Goal: Task Accomplishment & Management: Manage account settings

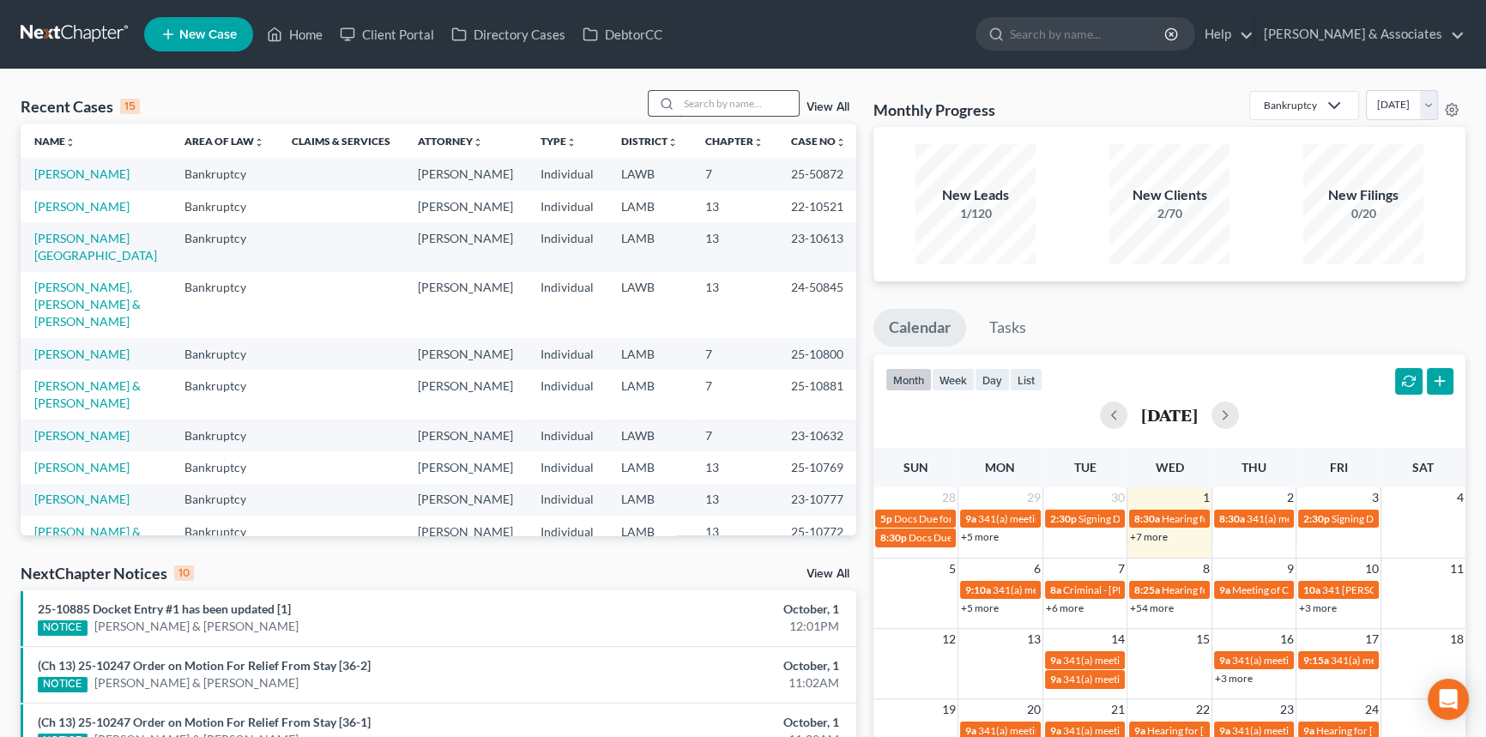
click at [735, 113] on input "search" at bounding box center [739, 103] width 120 height 25
type input "sierra"
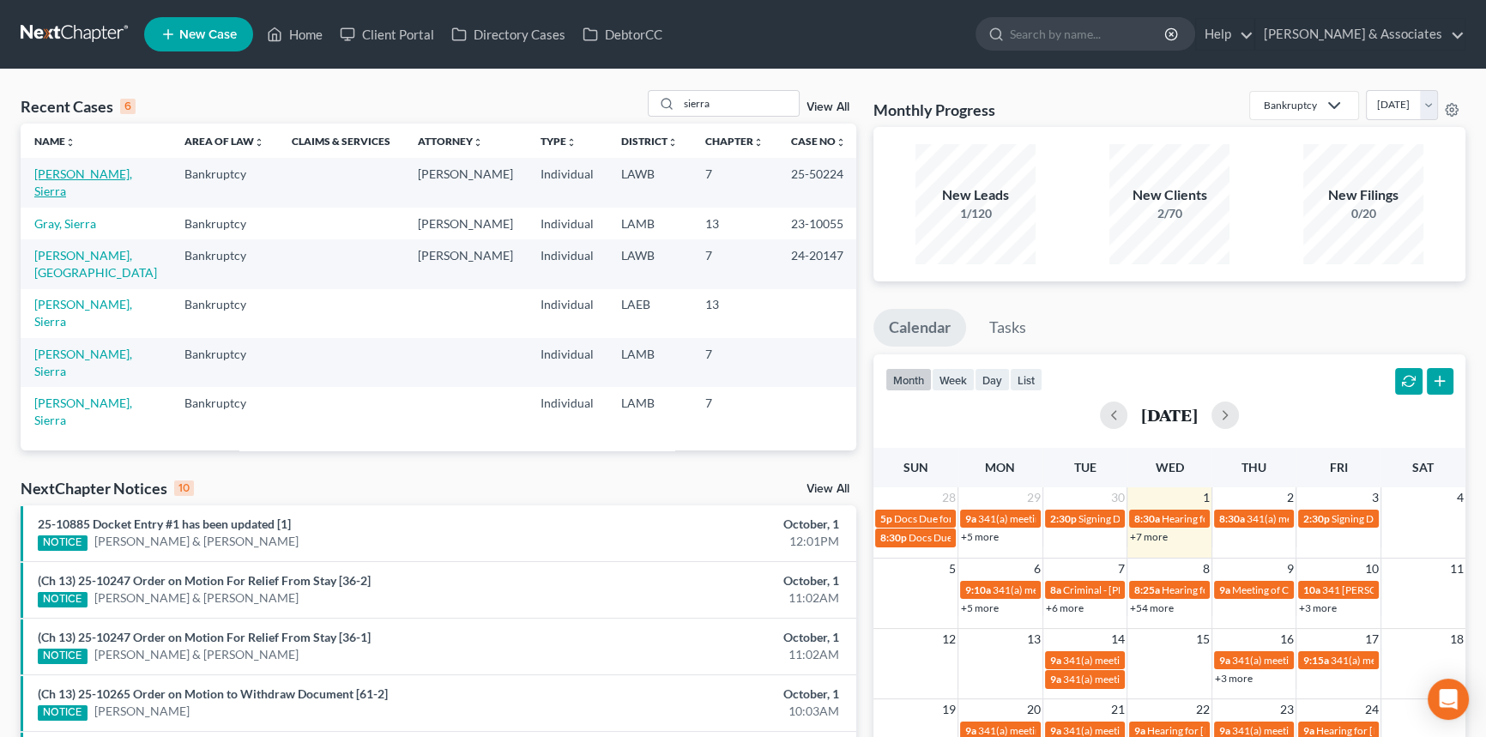
click at [101, 170] on link "Raymond, Sierra" at bounding box center [83, 182] width 98 height 32
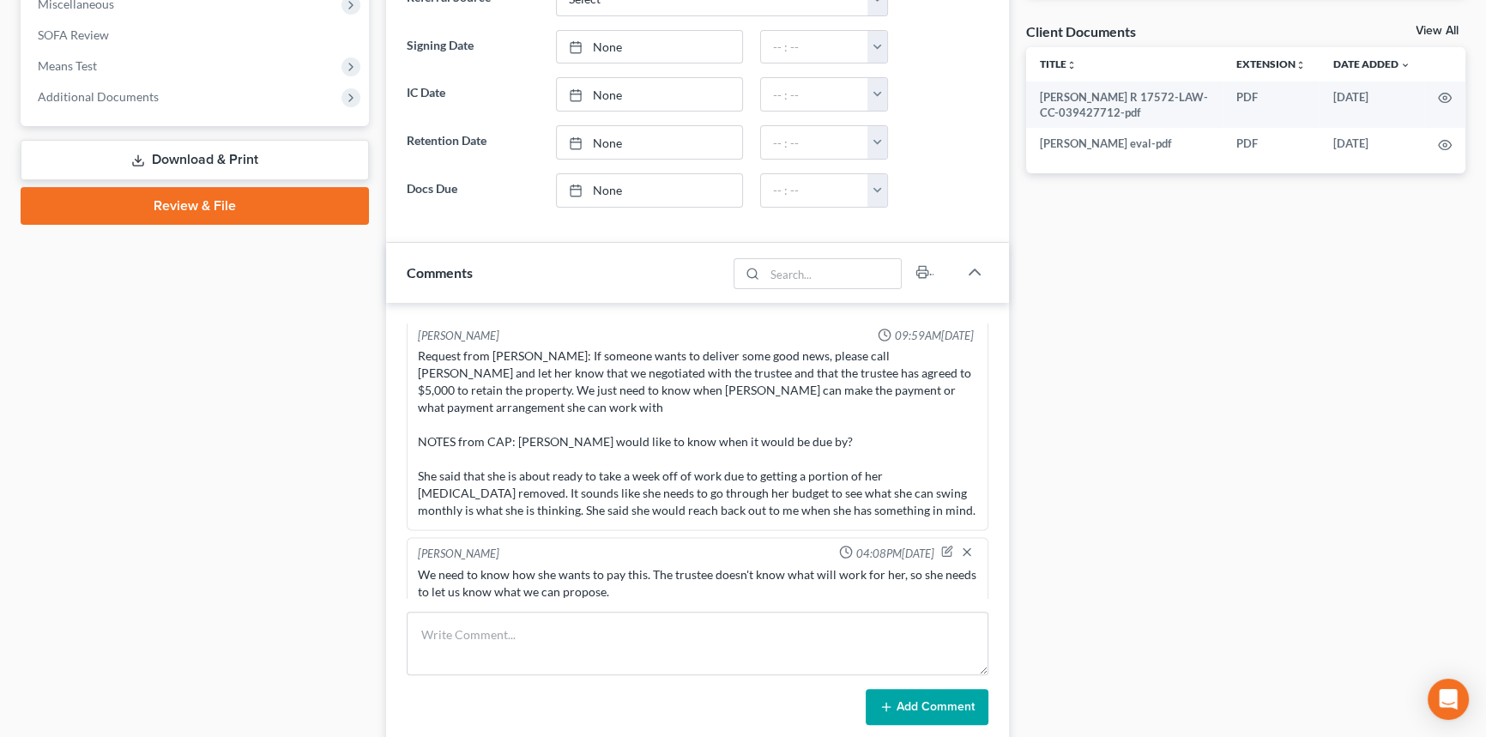
scroll to position [268, 0]
click at [591, 616] on textarea at bounding box center [698, 643] width 582 height 63
click at [582, 624] on textarea at bounding box center [698, 643] width 582 height 63
type textarea "$"
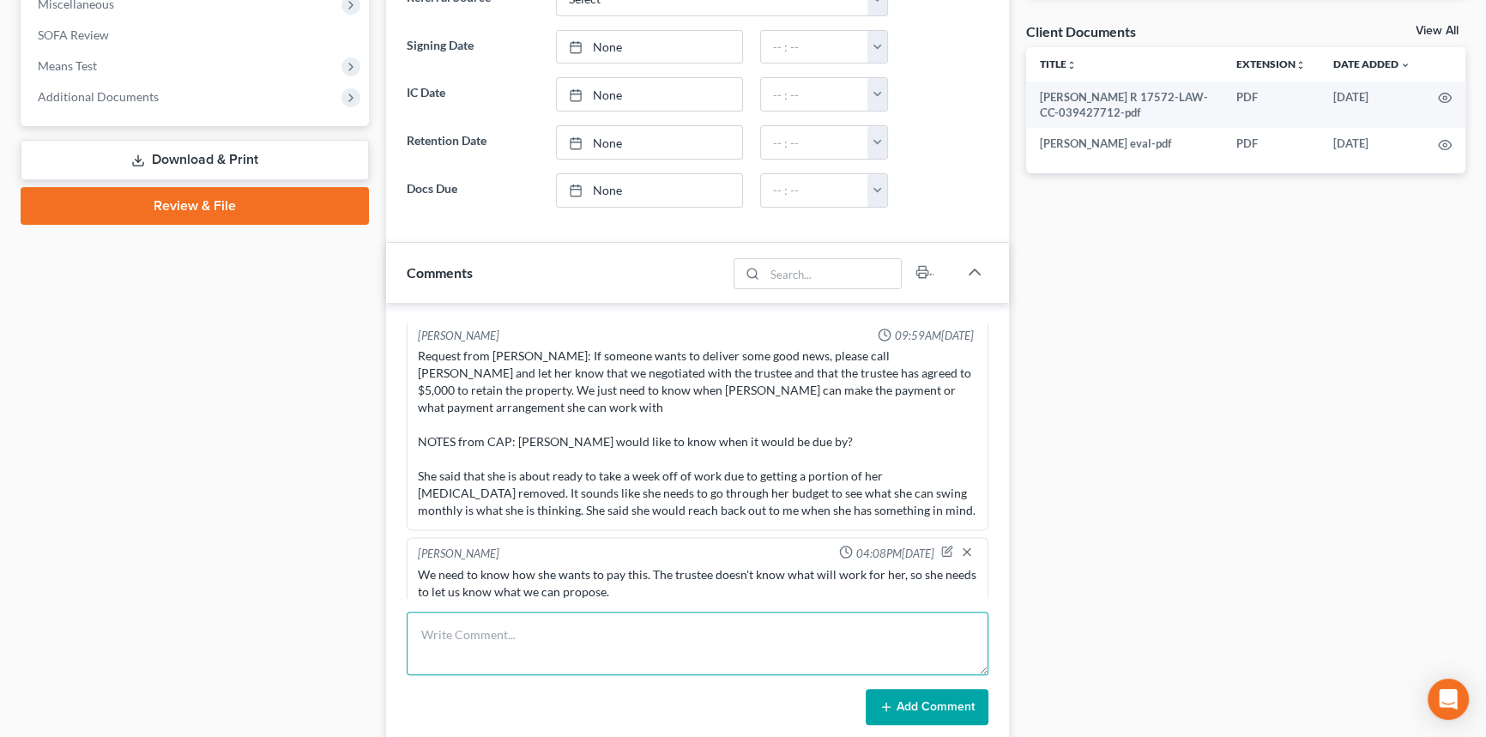
click at [523, 632] on textarea at bounding box center [698, 643] width 582 height 63
click at [500, 652] on textarea "$100 per month would be over 4 years of payments, the trustee is probably think…" at bounding box center [698, 643] width 582 height 63
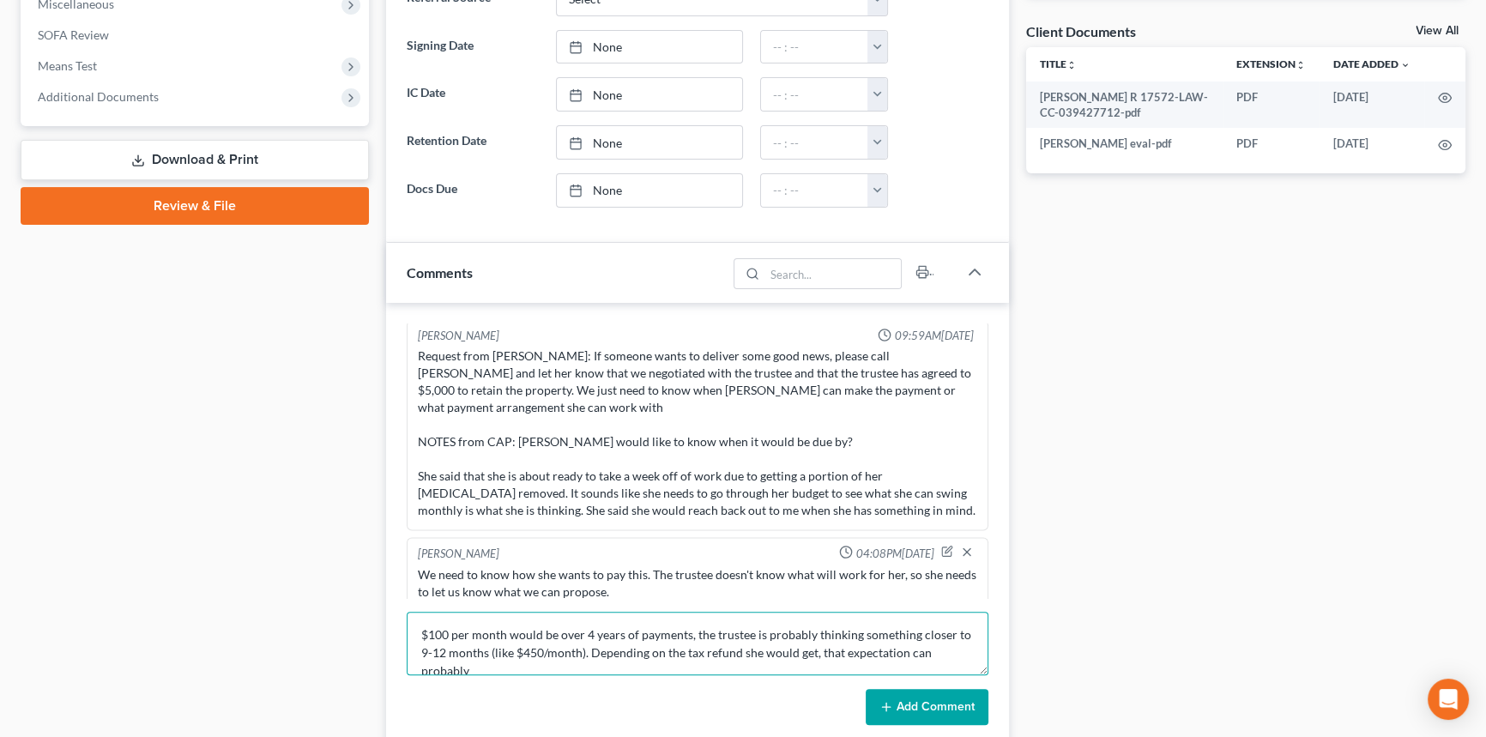
scroll to position [3, 0]
type textarea "$100 per month would be over 4 years of payments, the trustee is probably think…"
click at [890, 711] on button "Add Comment" at bounding box center [926, 707] width 123 height 36
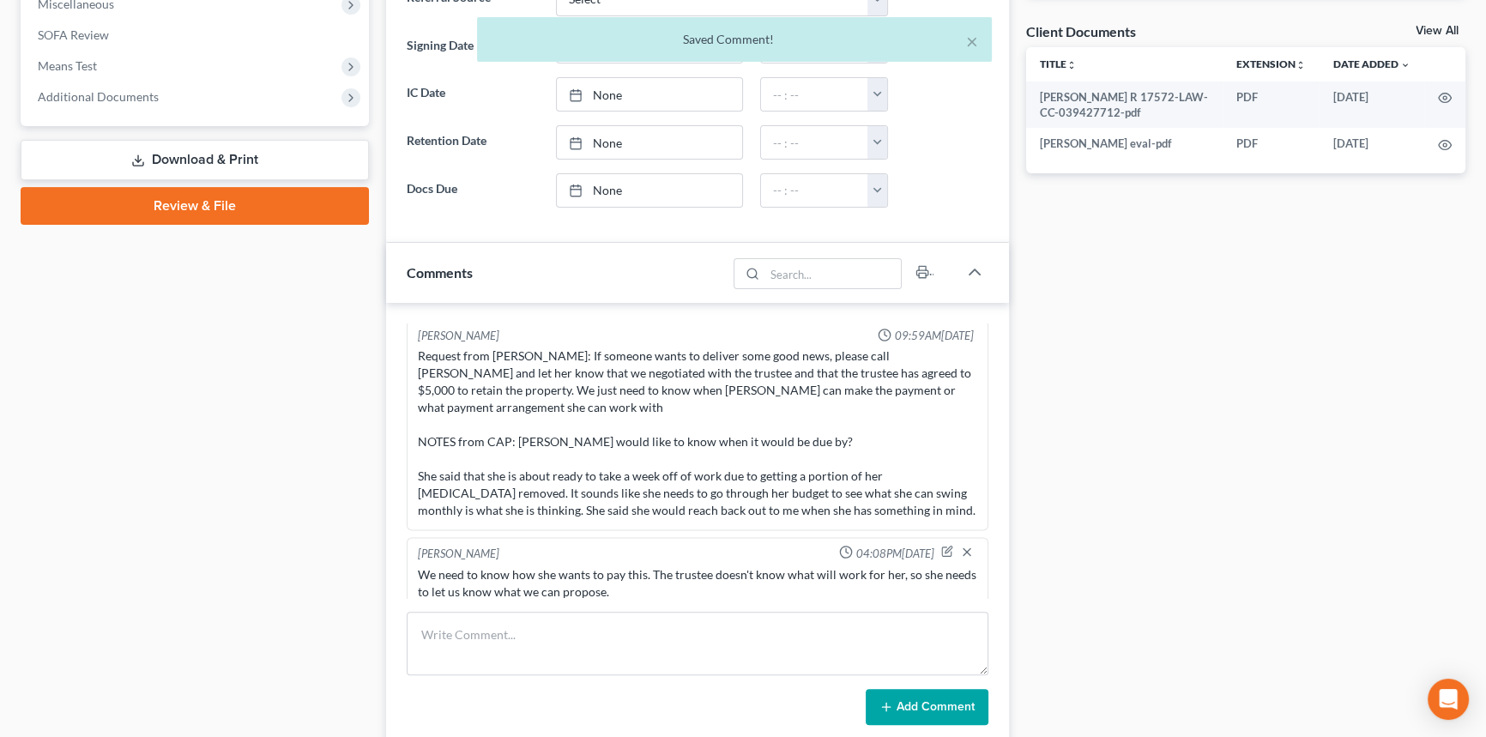
scroll to position [3978, 0]
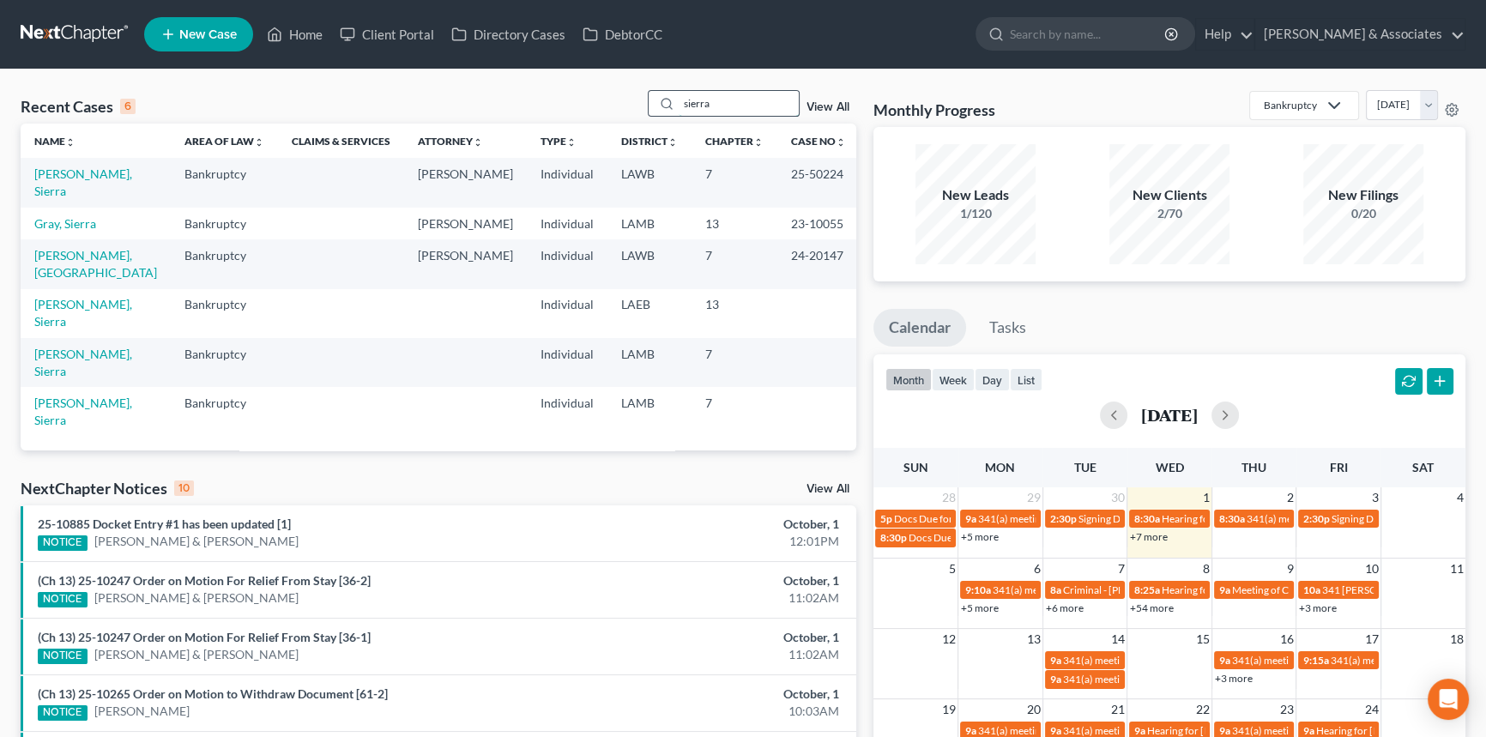
click at [746, 100] on input "sierra" at bounding box center [739, 103] width 120 height 25
type input "brauner"
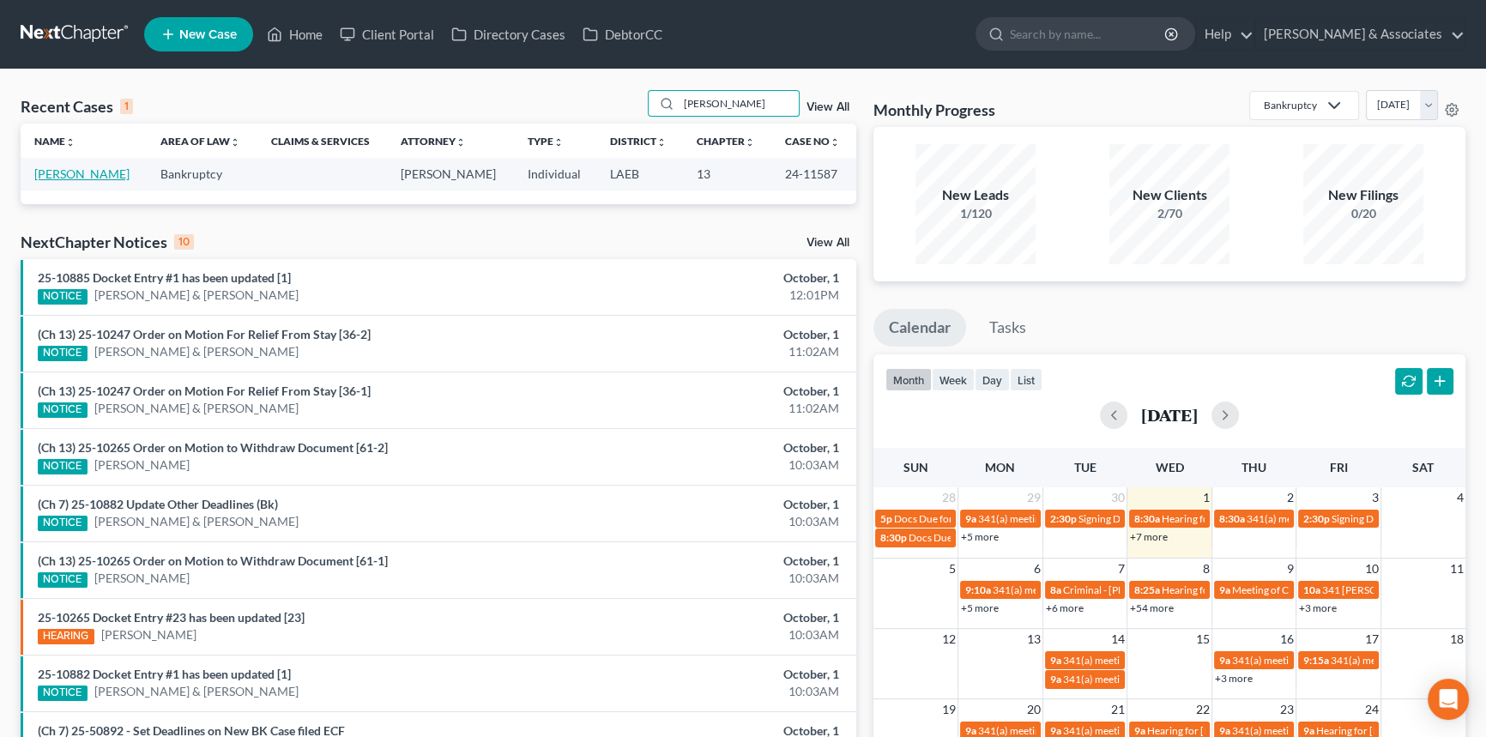
click at [130, 173] on link "[PERSON_NAME]" at bounding box center [81, 173] width 95 height 15
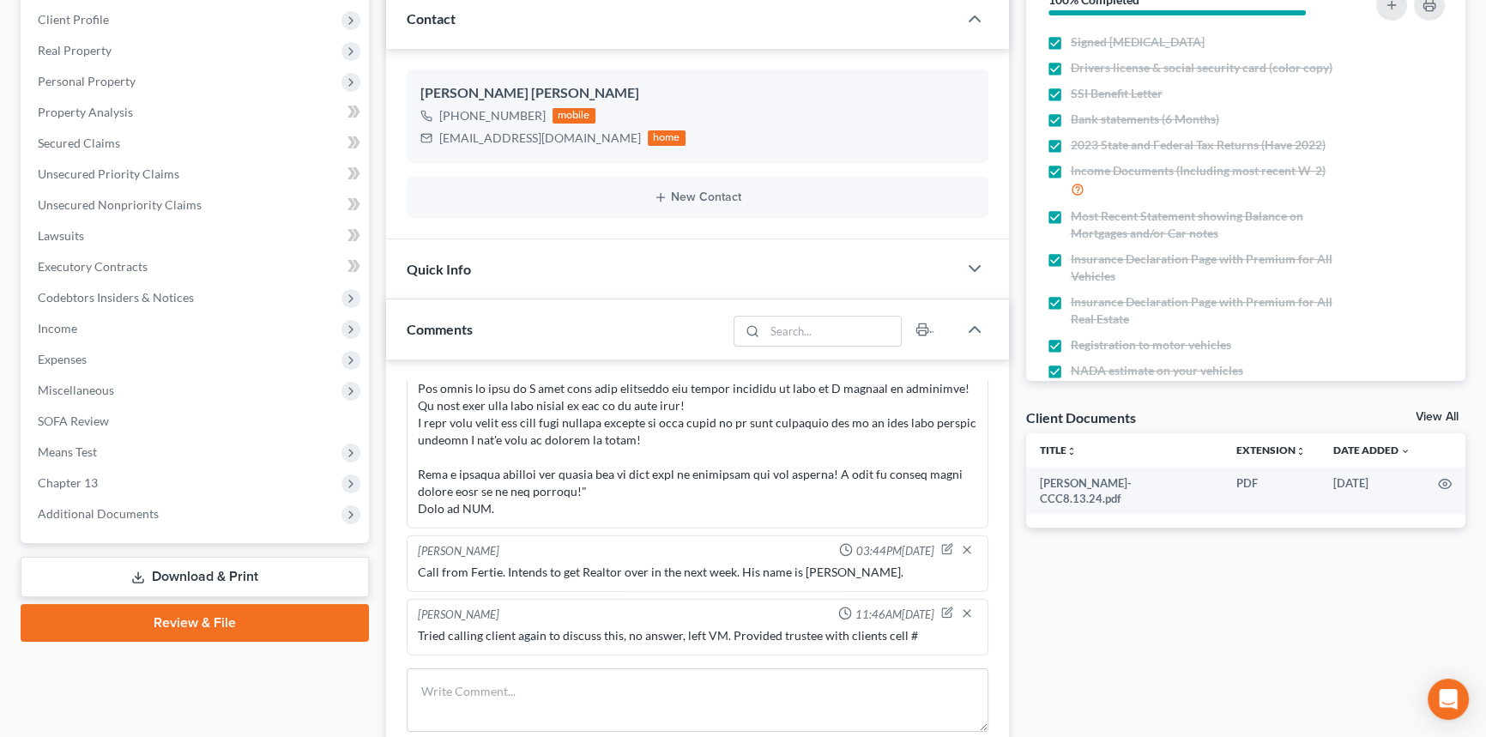
scroll to position [311, 0]
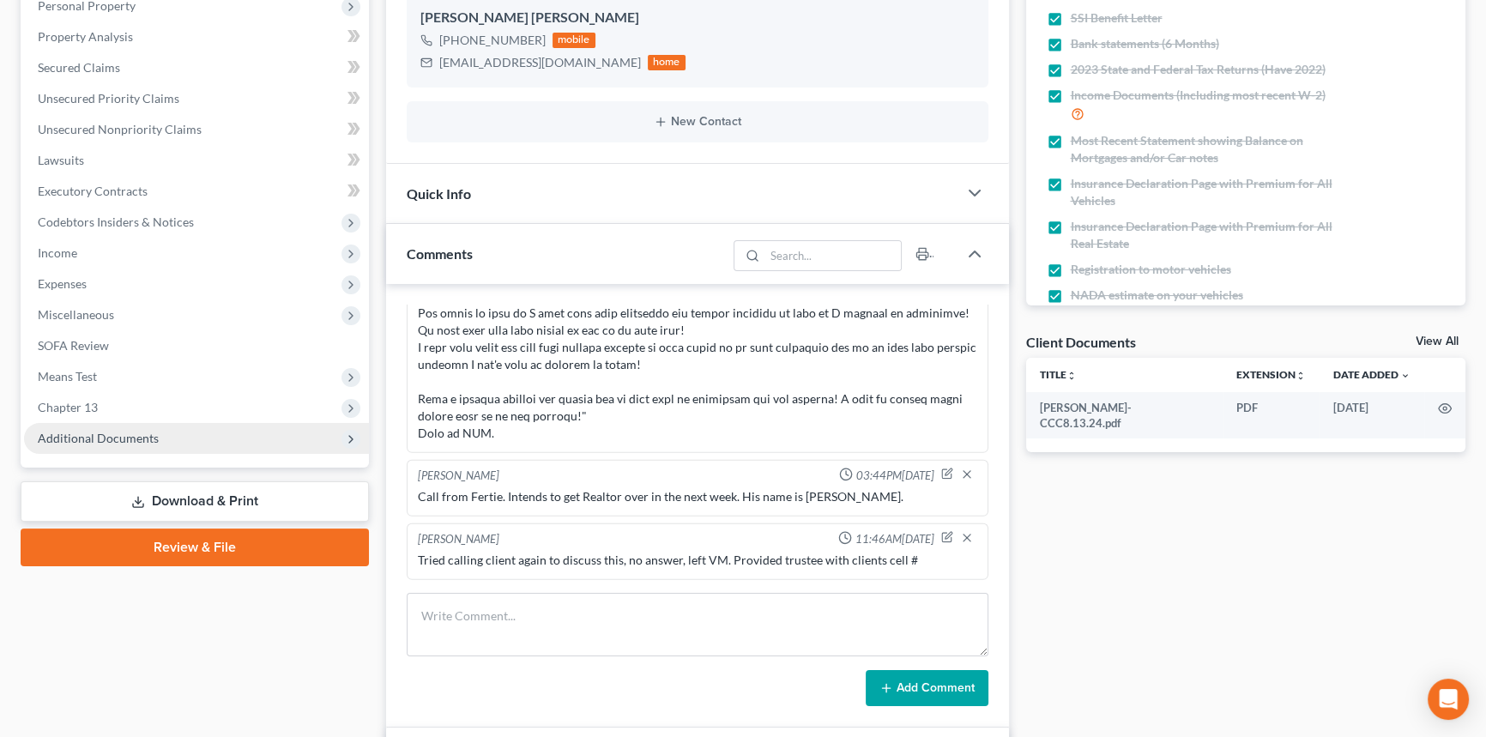
click at [154, 443] on span "Additional Documents" at bounding box center [98, 438] width 121 height 15
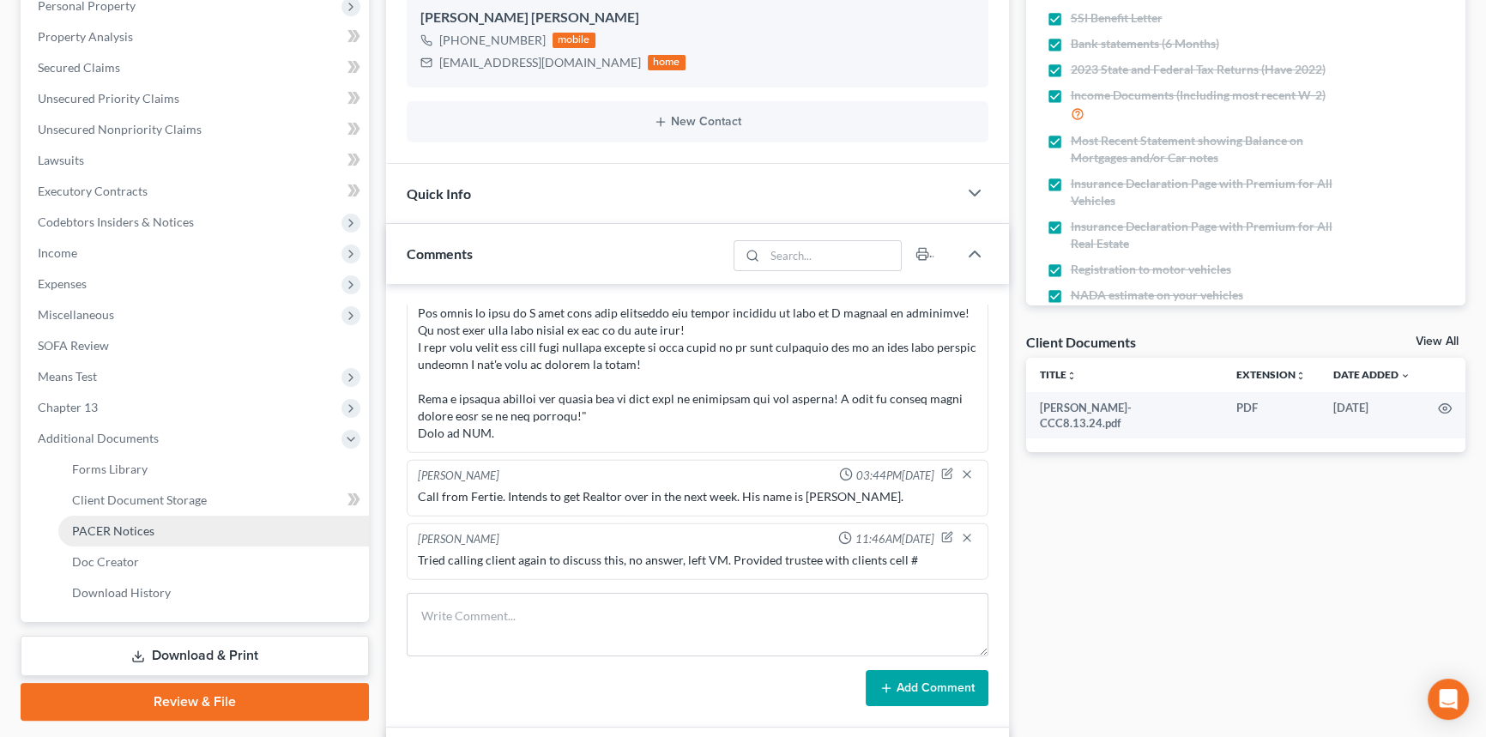
click at [168, 526] on link "PACER Notices" at bounding box center [213, 531] width 311 height 31
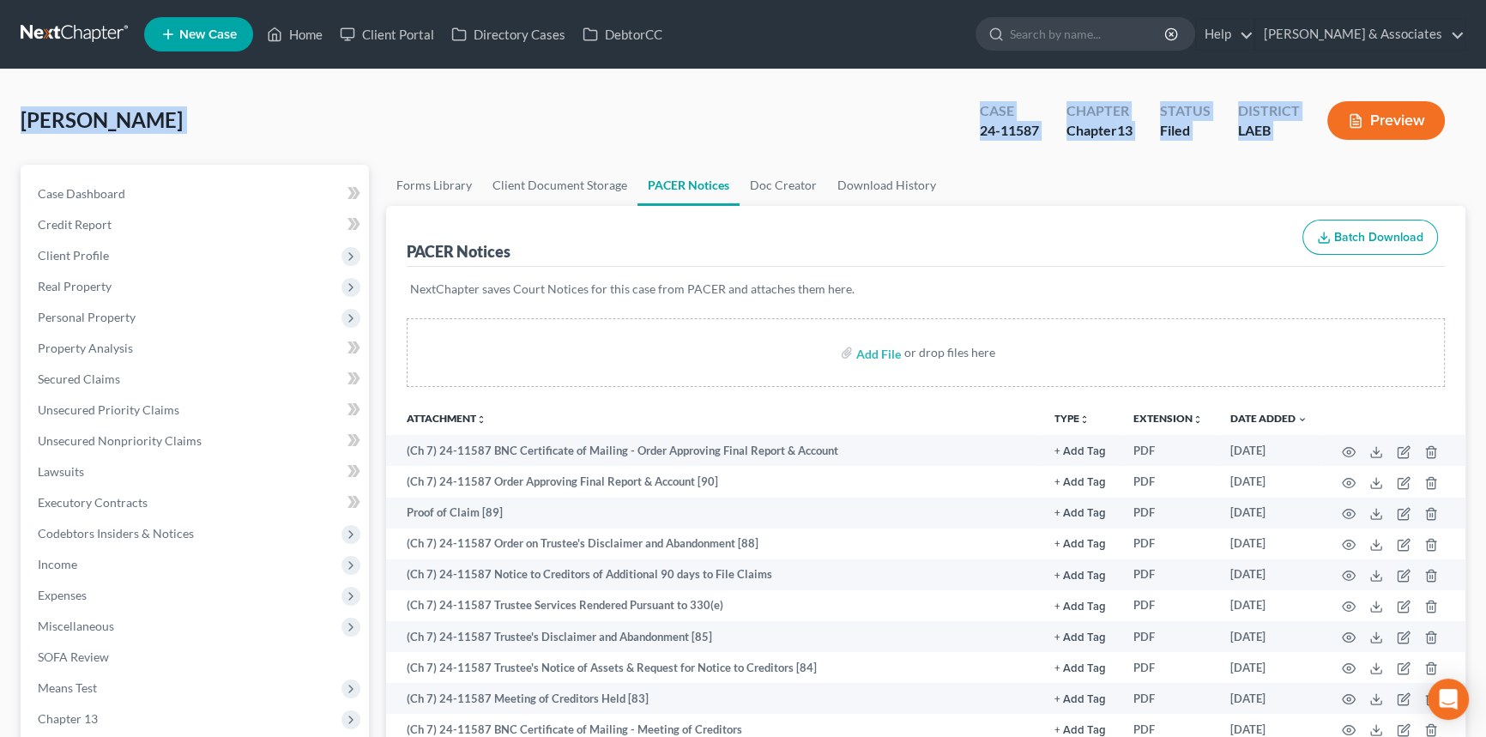
drag, startPoint x: 22, startPoint y: 120, endPoint x: 1336, endPoint y: 154, distance: 1313.7
click at [1336, 154] on div "Boydell Brauner, Cheryl Upgraded Case 24-11587 Chapter Chapter 13 Status Filed …" at bounding box center [743, 127] width 1444 height 75
click at [803, 129] on div "Boydell Brauner, Cheryl Upgraded Case 24-11587 Chapter Chapter 13 Status Filed …" at bounding box center [743, 127] width 1444 height 75
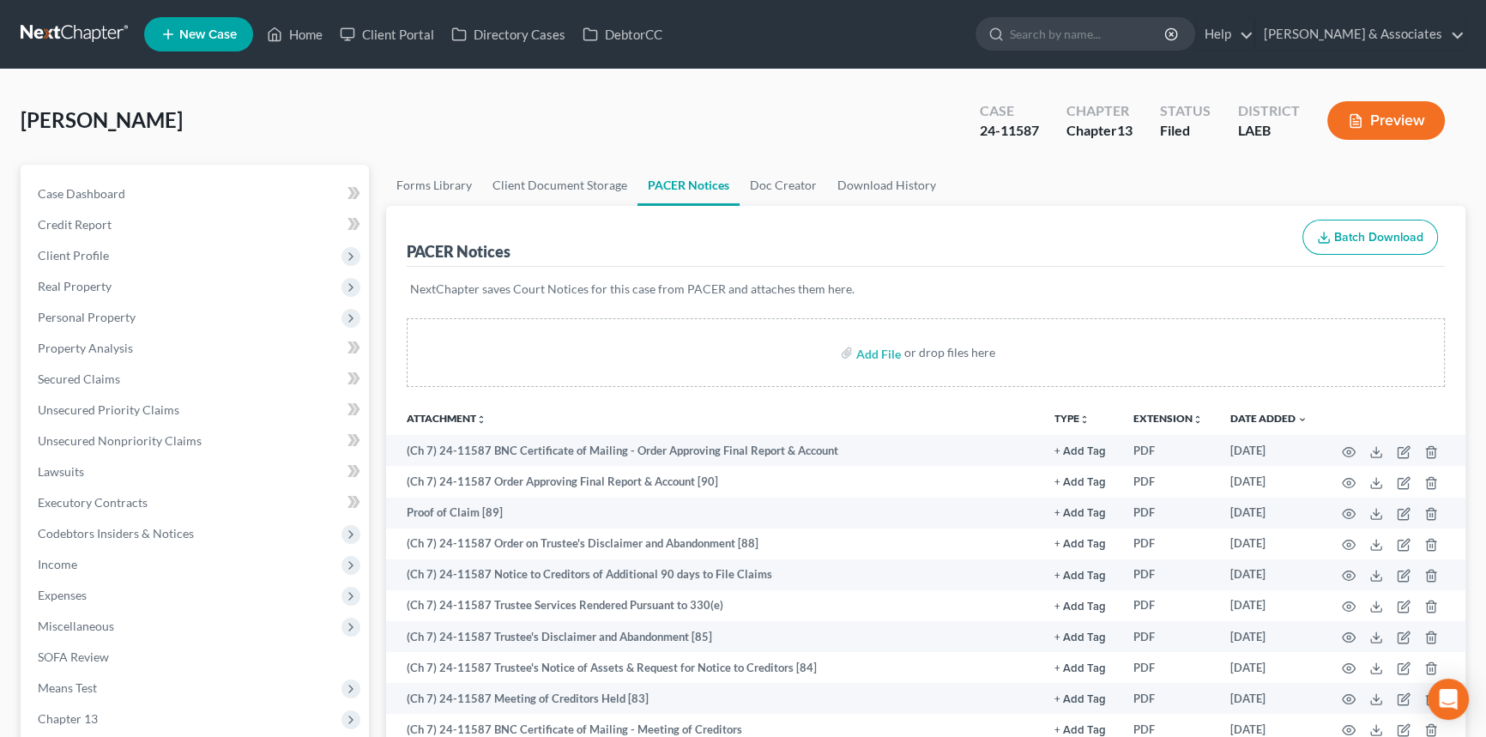
click at [23, 137] on div "Boydell Brauner, Cheryl Upgraded Case 24-11587 Chapter Chapter 13 Status Filed …" at bounding box center [743, 127] width 1444 height 75
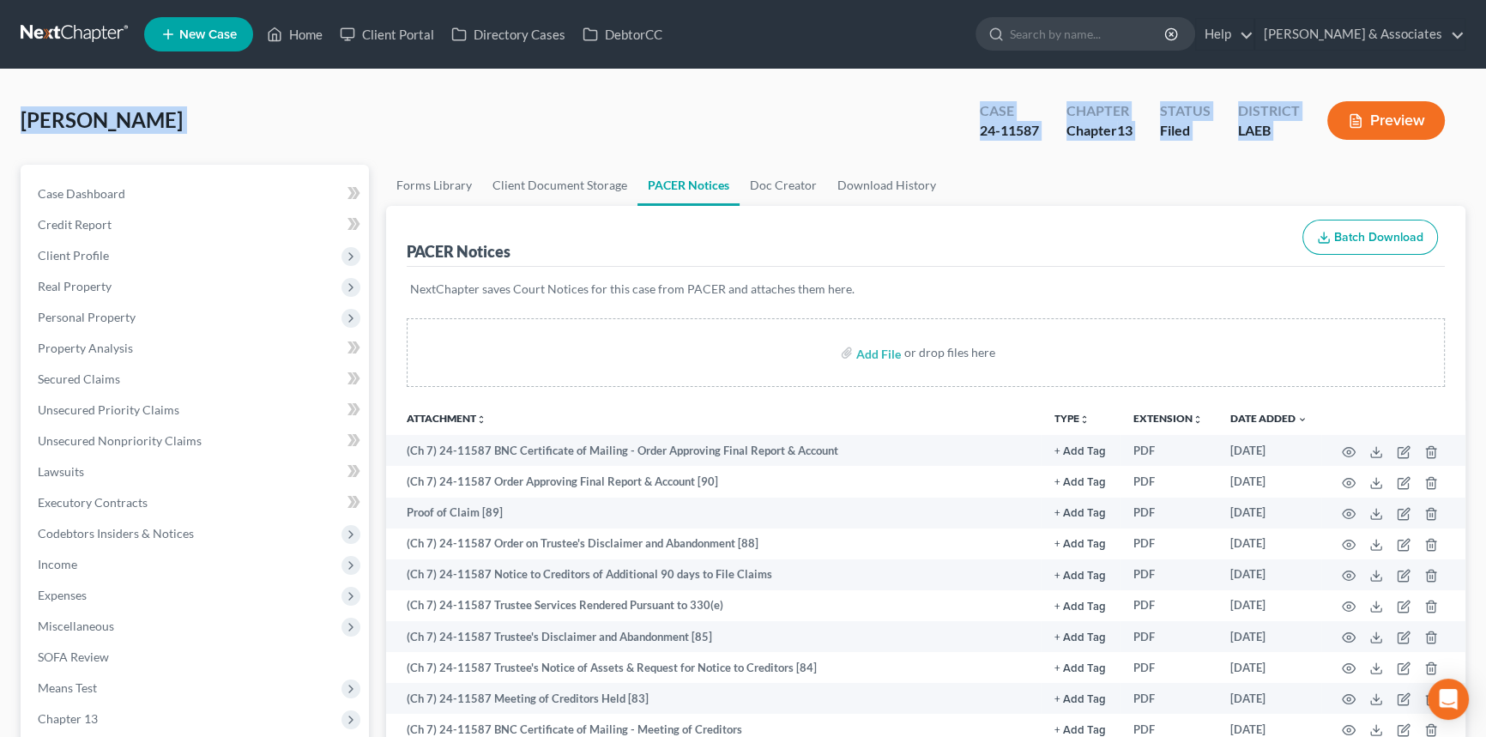
drag, startPoint x: 19, startPoint y: 120, endPoint x: 1330, endPoint y: 144, distance: 1311.8
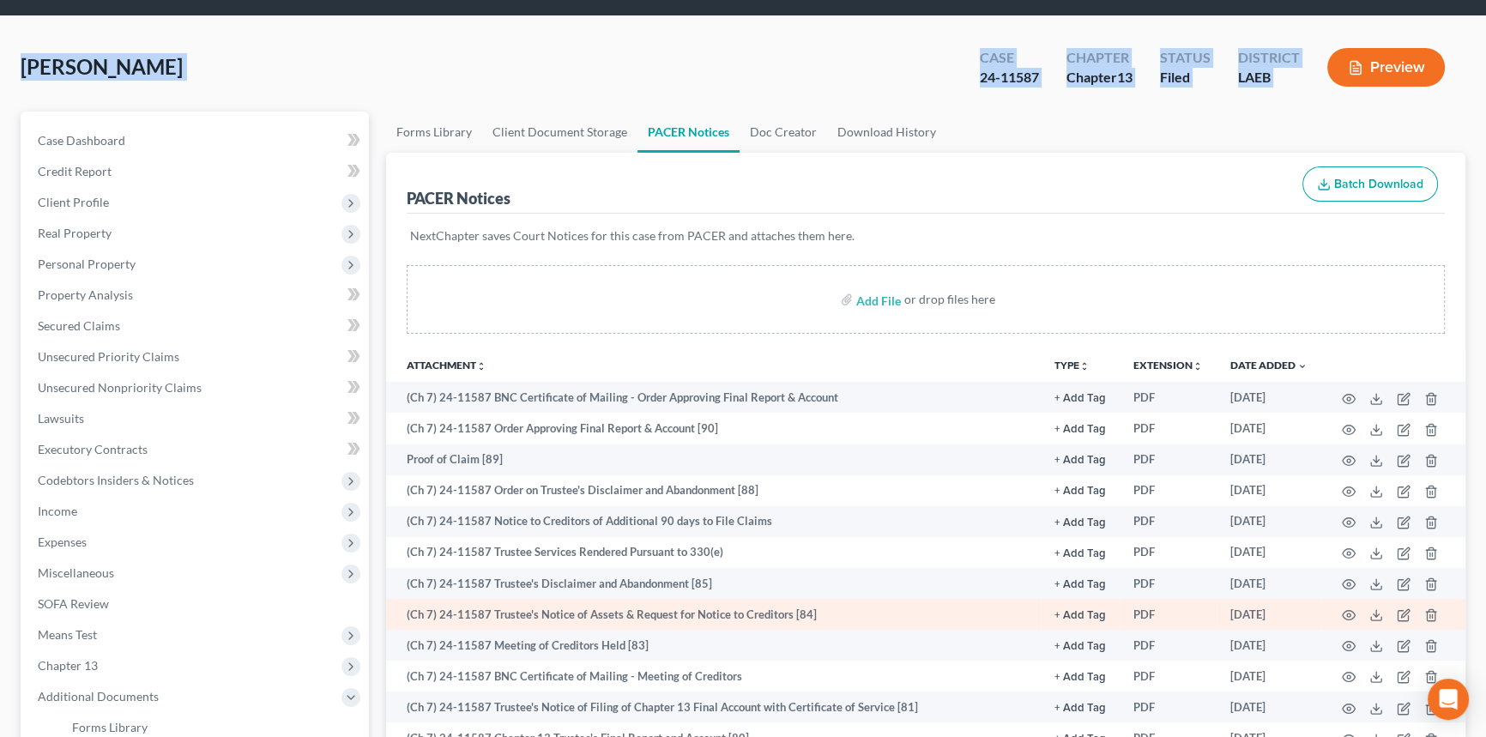
scroll to position [77, 0]
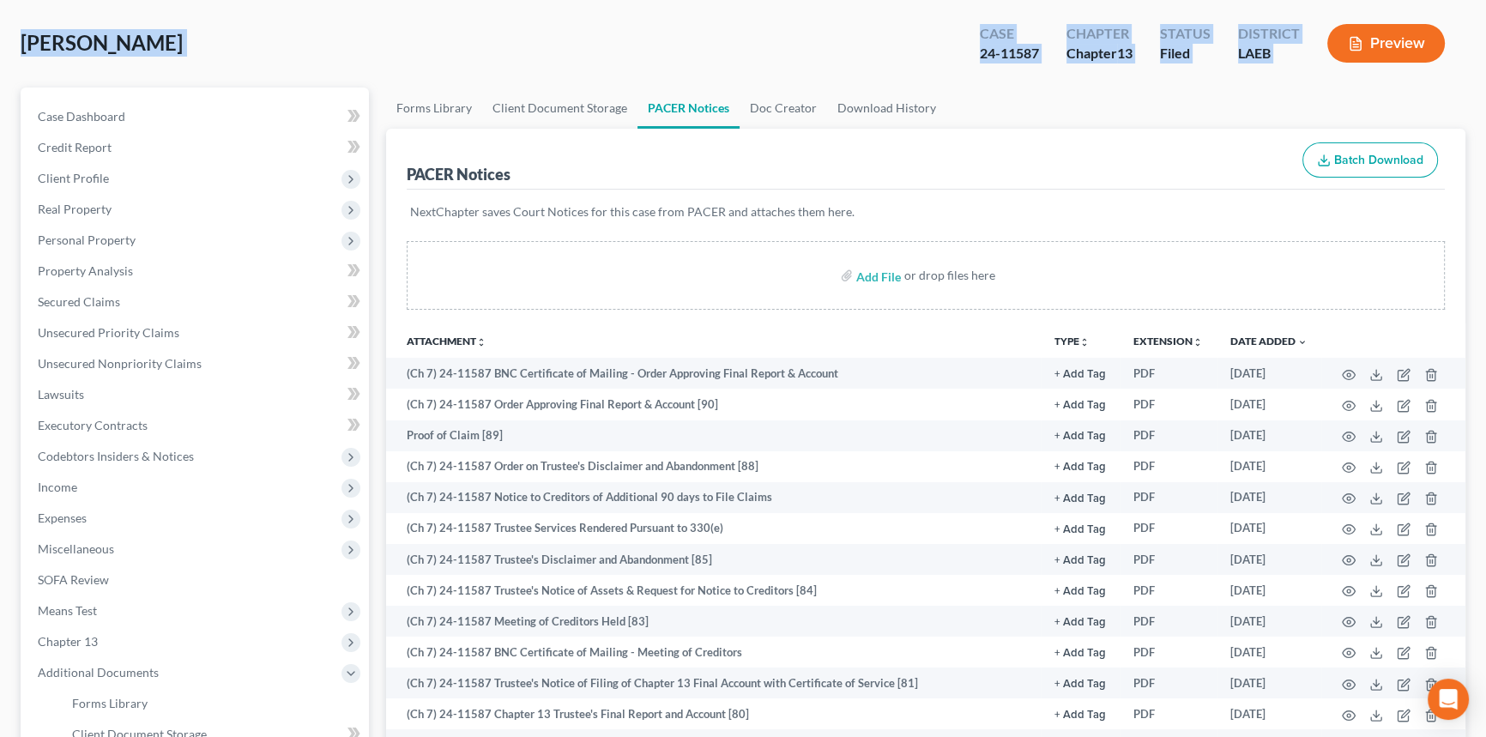
click at [92, 67] on div "Boydell Brauner, Cheryl Upgraded Case 24-11587 Chapter Chapter 13 Status Filed …" at bounding box center [743, 50] width 1444 height 75
drag, startPoint x: 14, startPoint y: 45, endPoint x: 1366, endPoint y: 75, distance: 1352.2
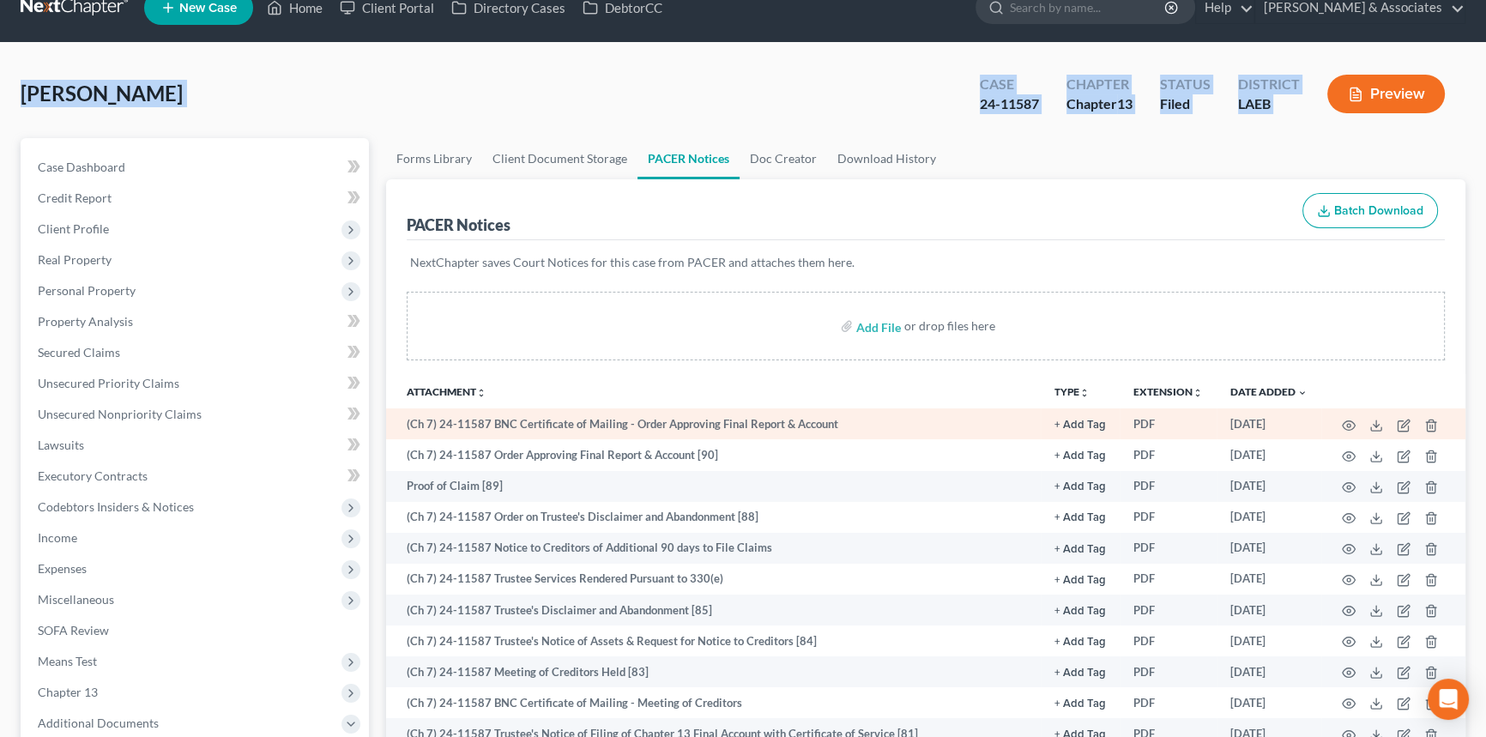
scroll to position [0, 0]
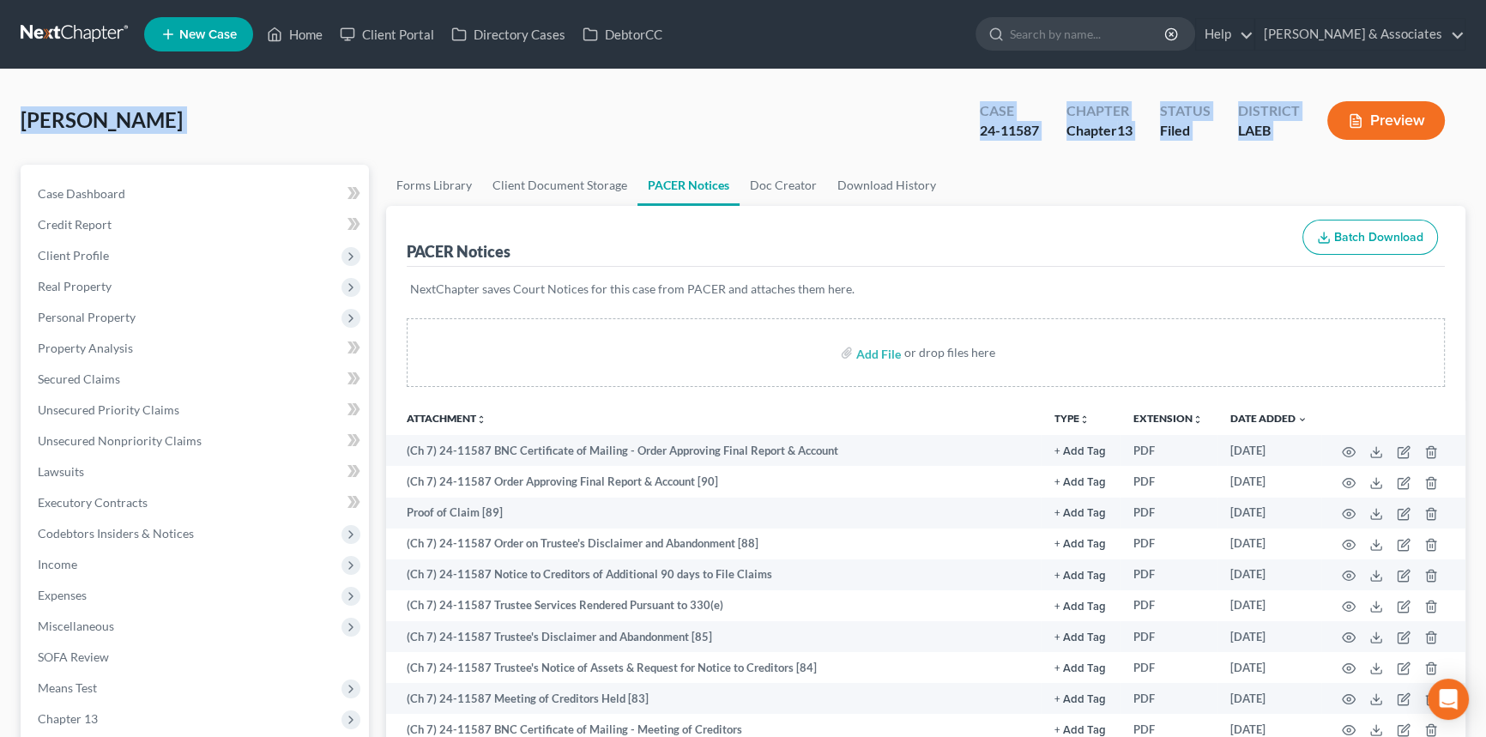
click at [138, 144] on div "Boydell Brauner, Cheryl Upgraded Case 24-11587 Chapter Chapter 13 Status Filed …" at bounding box center [743, 127] width 1444 height 75
drag, startPoint x: 55, startPoint y: 120, endPoint x: 1397, endPoint y: 142, distance: 1342.6
click at [33, 130] on span "Boydell Brauner, Cheryl" at bounding box center [102, 119] width 162 height 25
drag, startPoint x: 24, startPoint y: 118, endPoint x: 1372, endPoint y: 139, distance: 1347.7
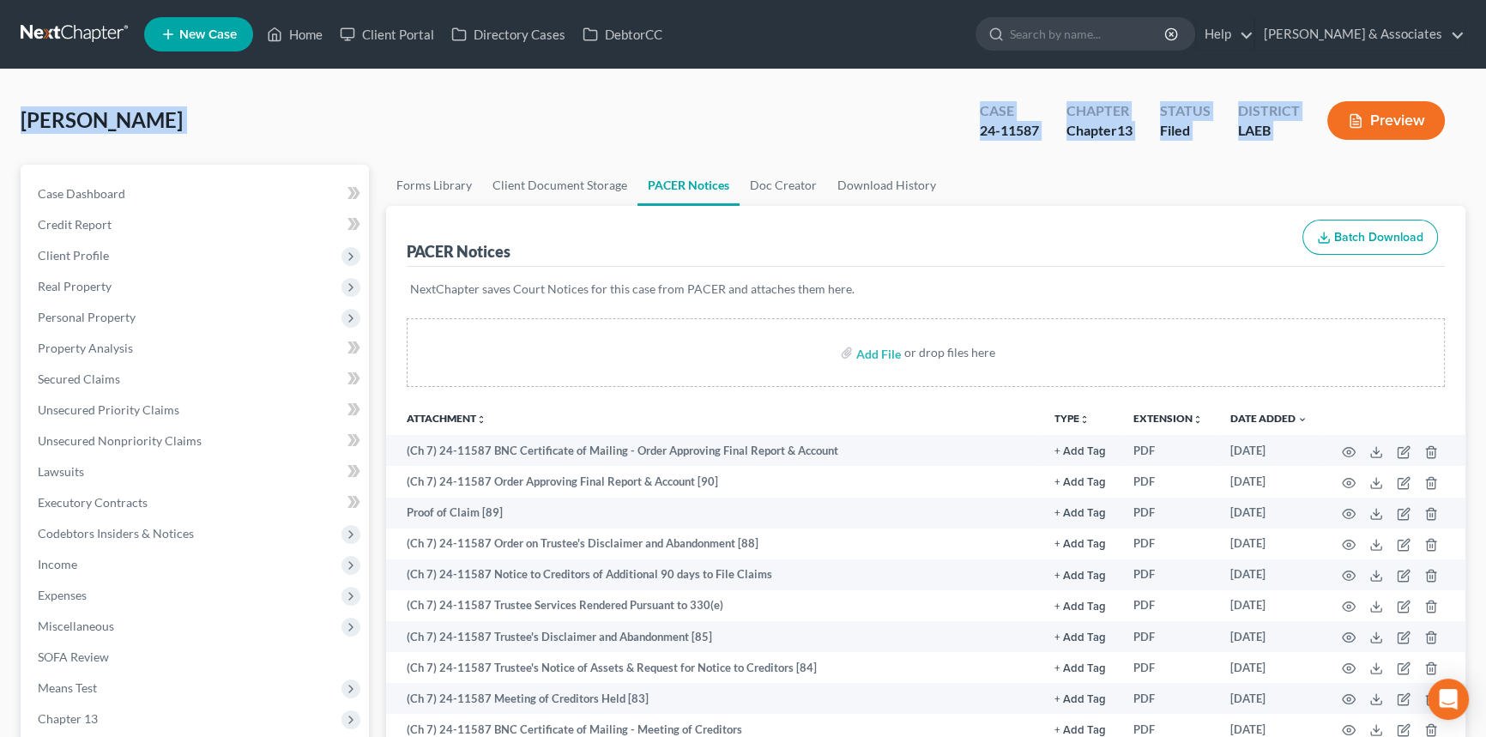
click at [1372, 139] on div "Boydell Brauner, Cheryl Upgraded Case 24-11587 Chapter Chapter 13 Status Filed …" at bounding box center [743, 127] width 1444 height 75
click at [154, 366] on link "Secured Claims" at bounding box center [196, 379] width 345 height 31
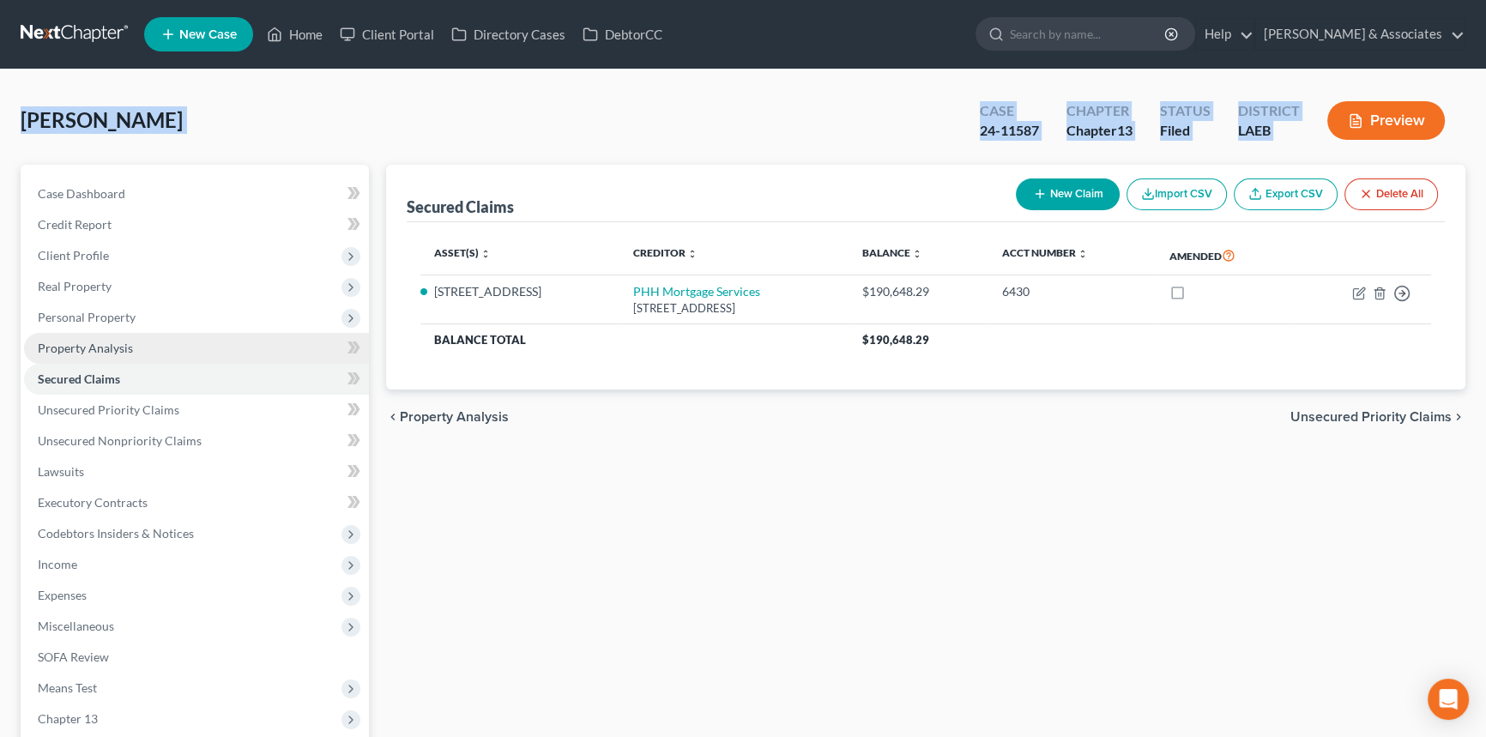
click at [148, 346] on link "Property Analysis" at bounding box center [196, 348] width 345 height 31
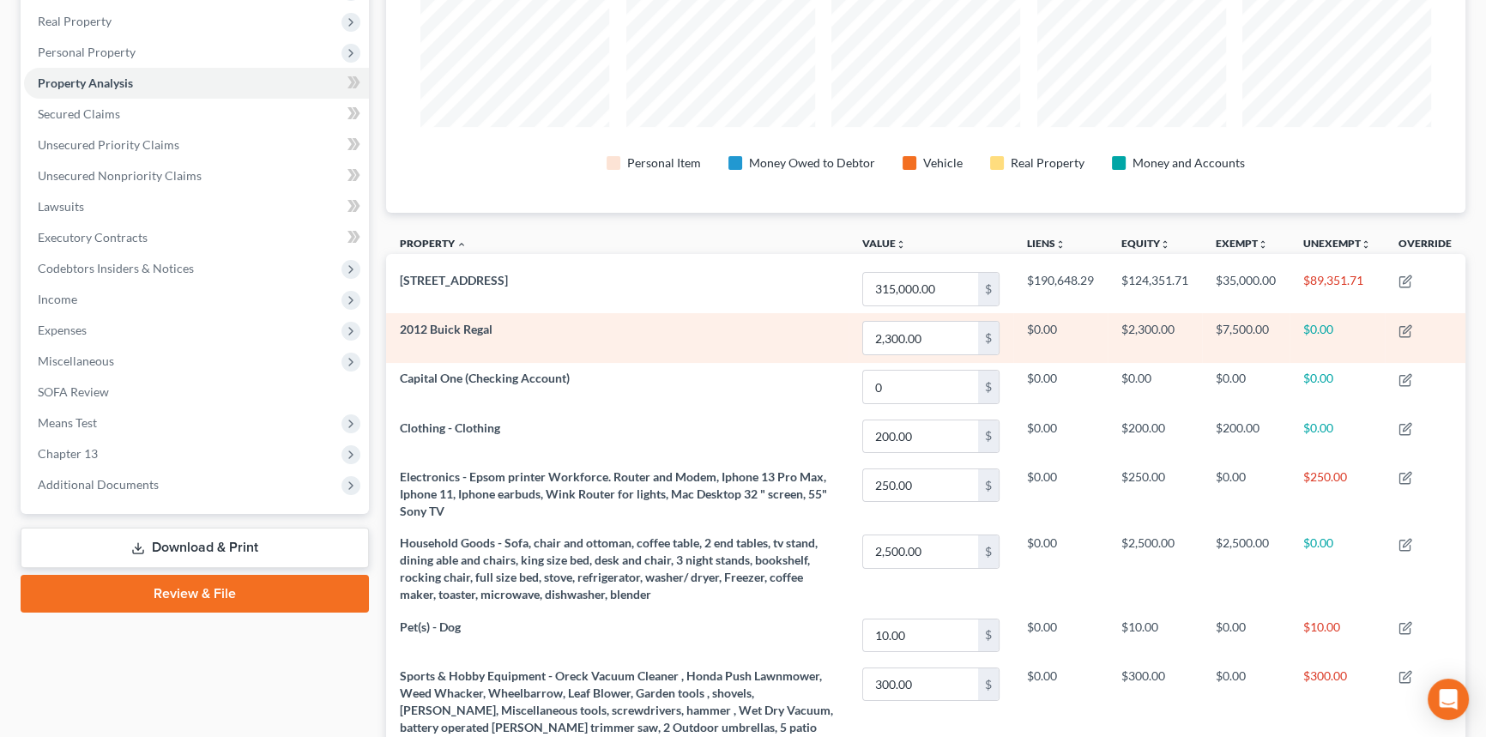
scroll to position [18, 0]
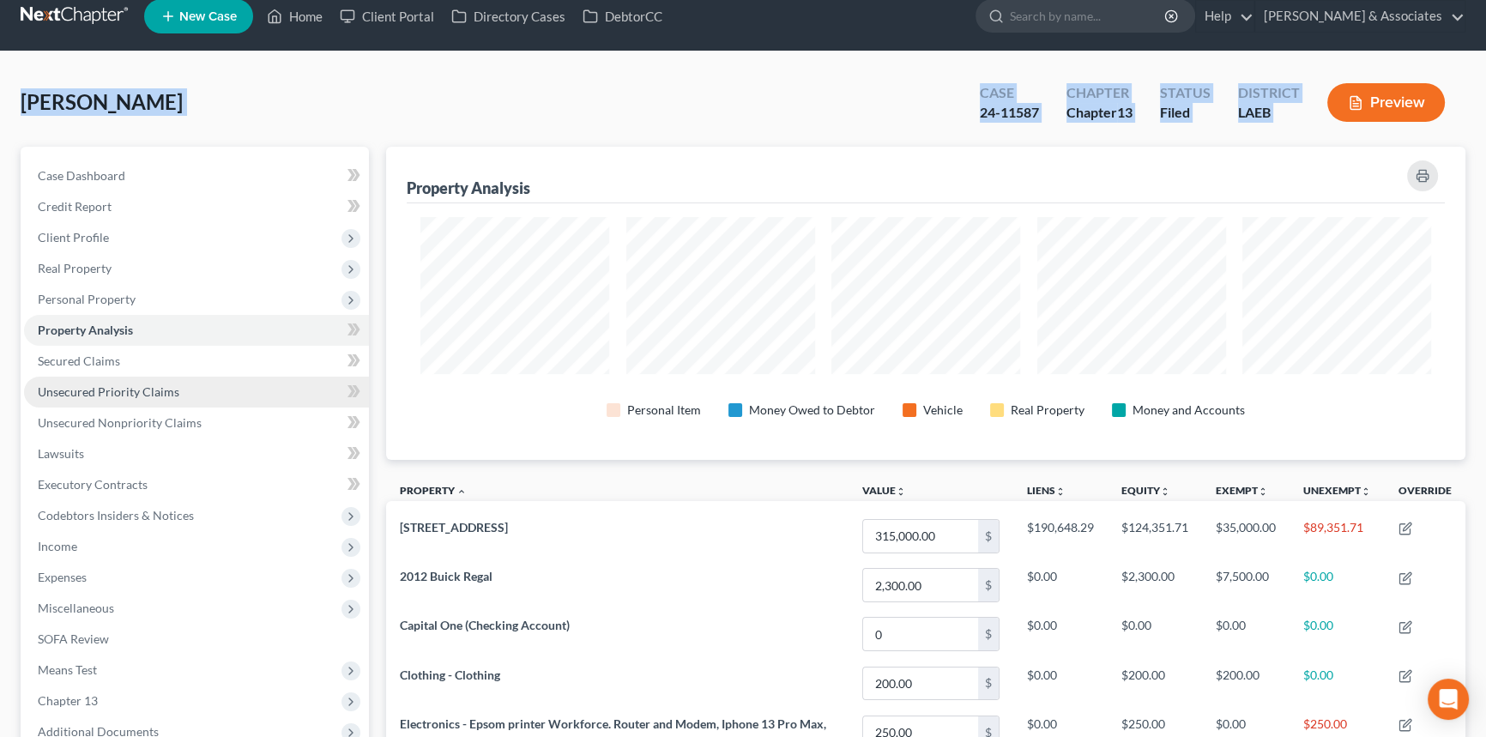
click at [196, 396] on link "Unsecured Priority Claims" at bounding box center [196, 392] width 345 height 31
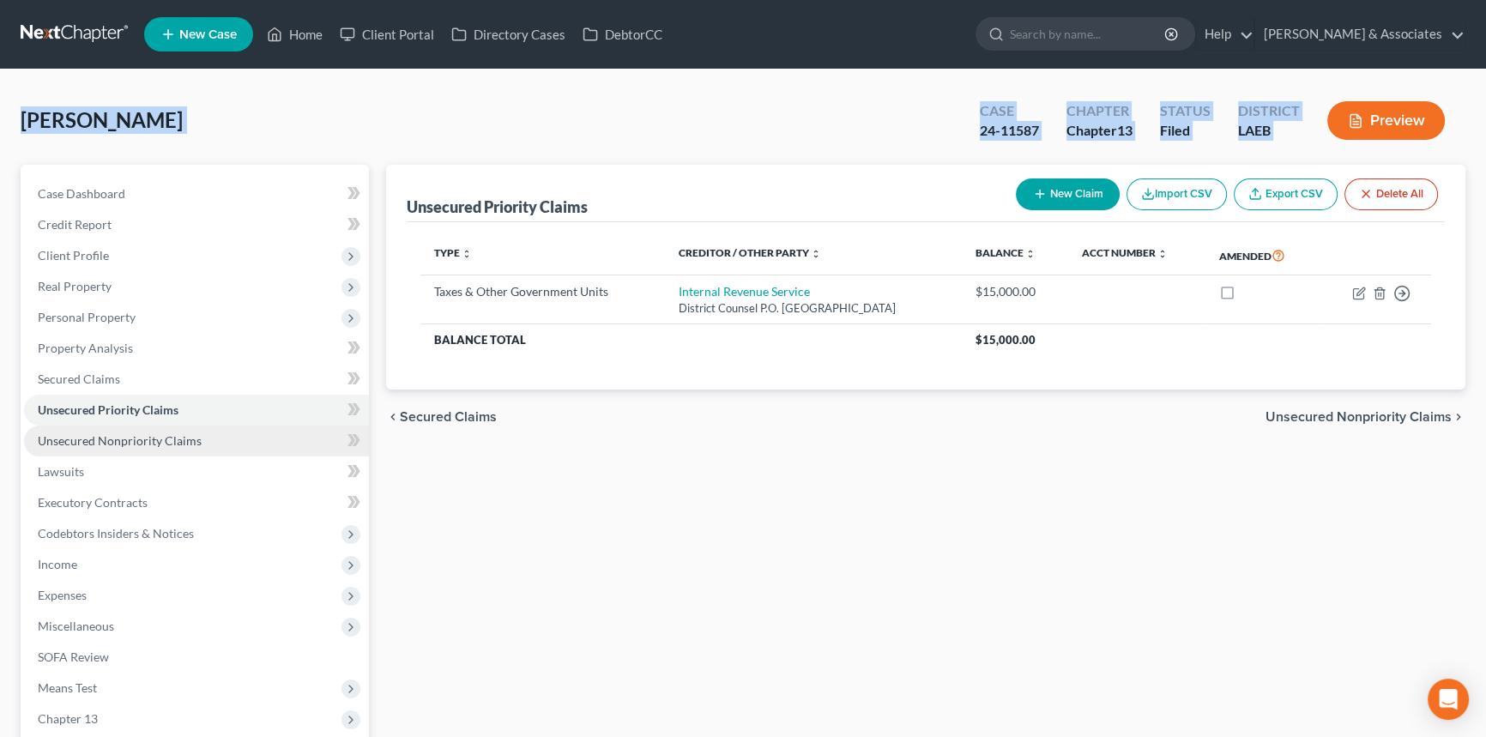
click at [190, 440] on span "Unsecured Nonpriority Claims" at bounding box center [120, 440] width 164 height 15
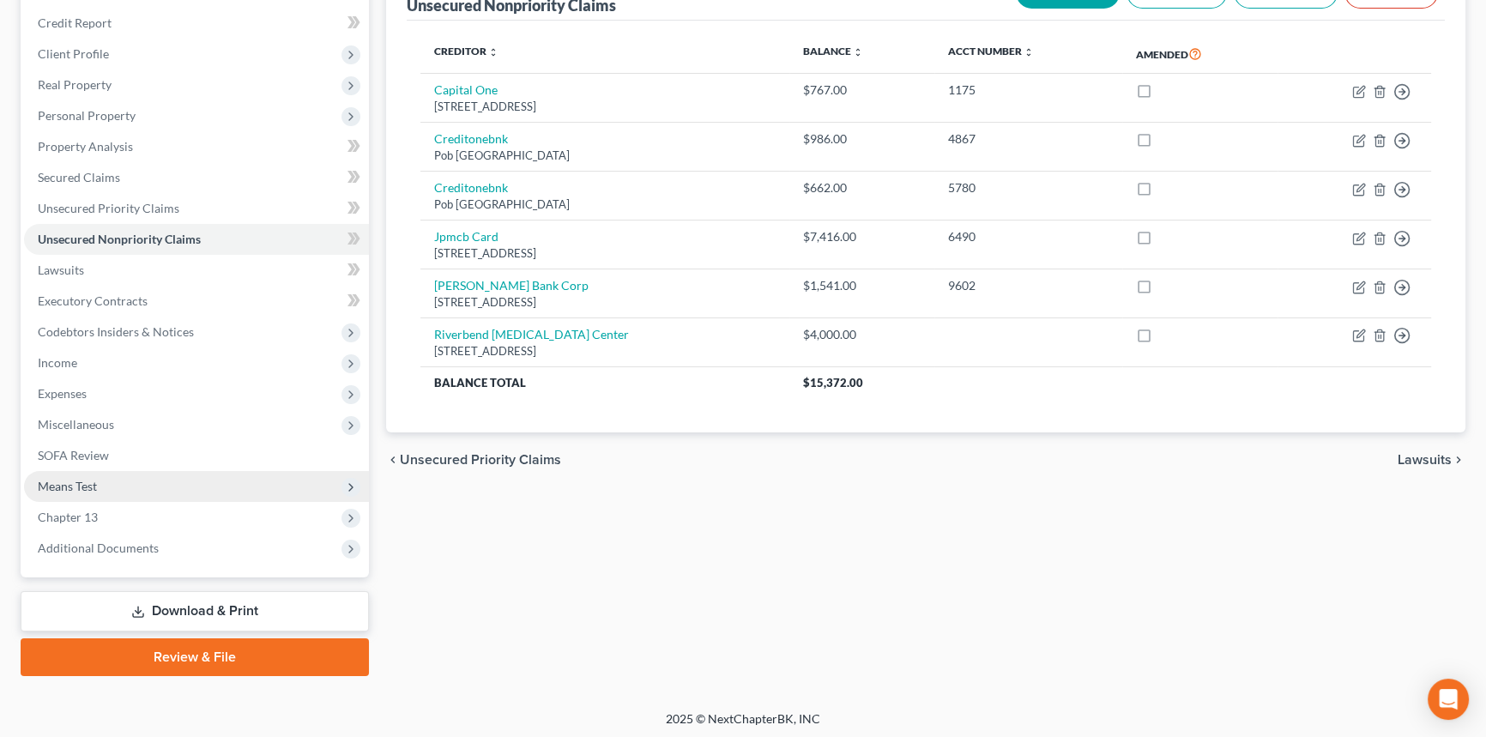
scroll to position [203, 0]
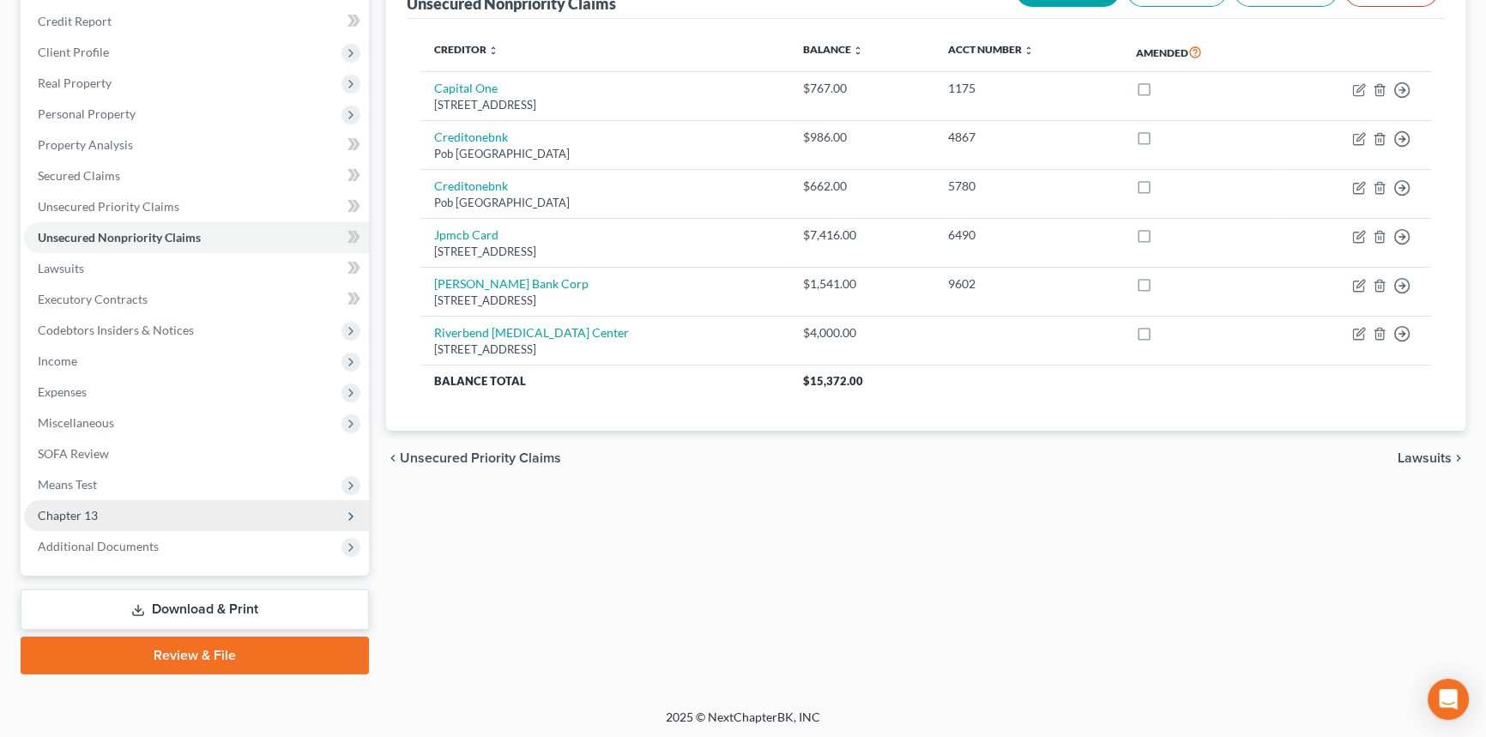
click at [193, 520] on span "Chapter 13" at bounding box center [196, 515] width 345 height 31
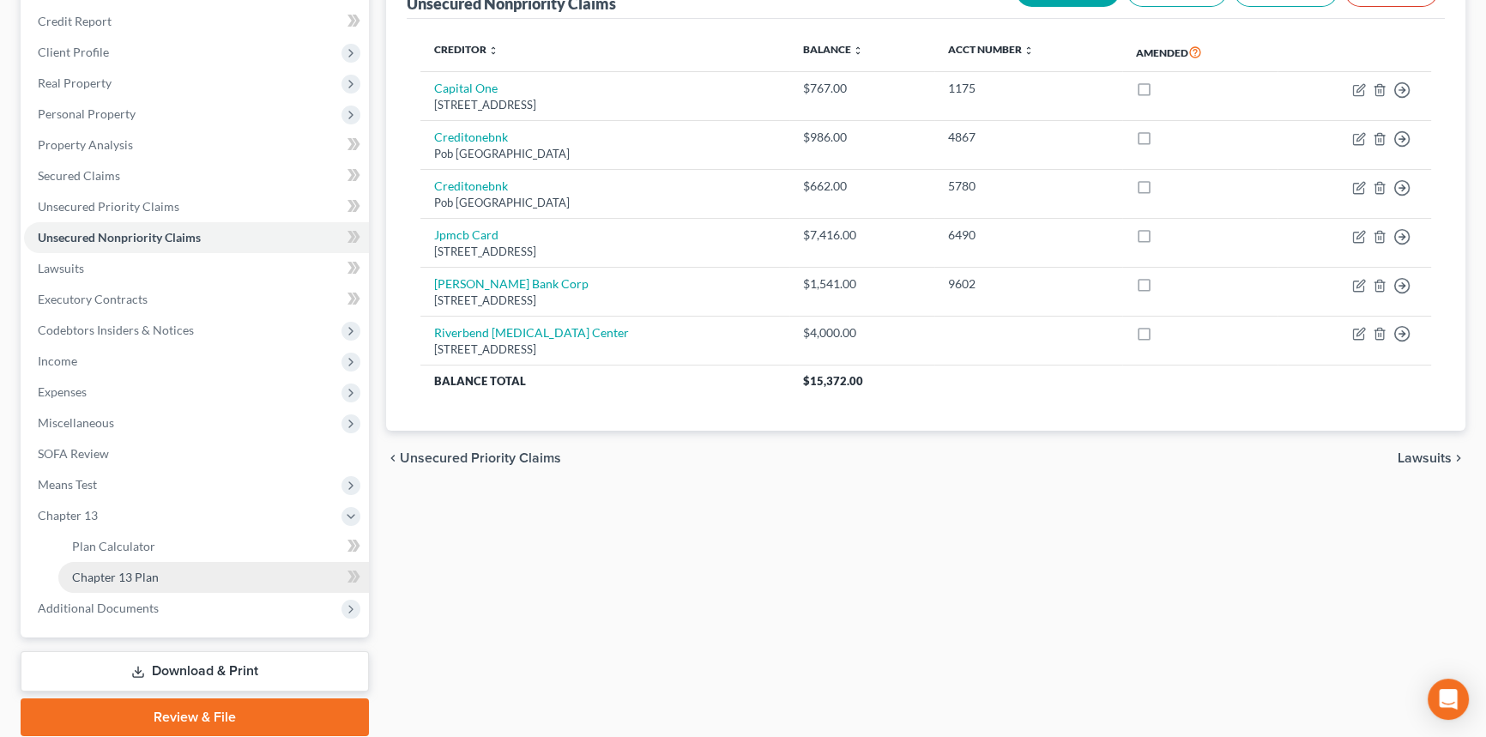
click at [176, 580] on link "Chapter 13 Plan" at bounding box center [213, 577] width 311 height 31
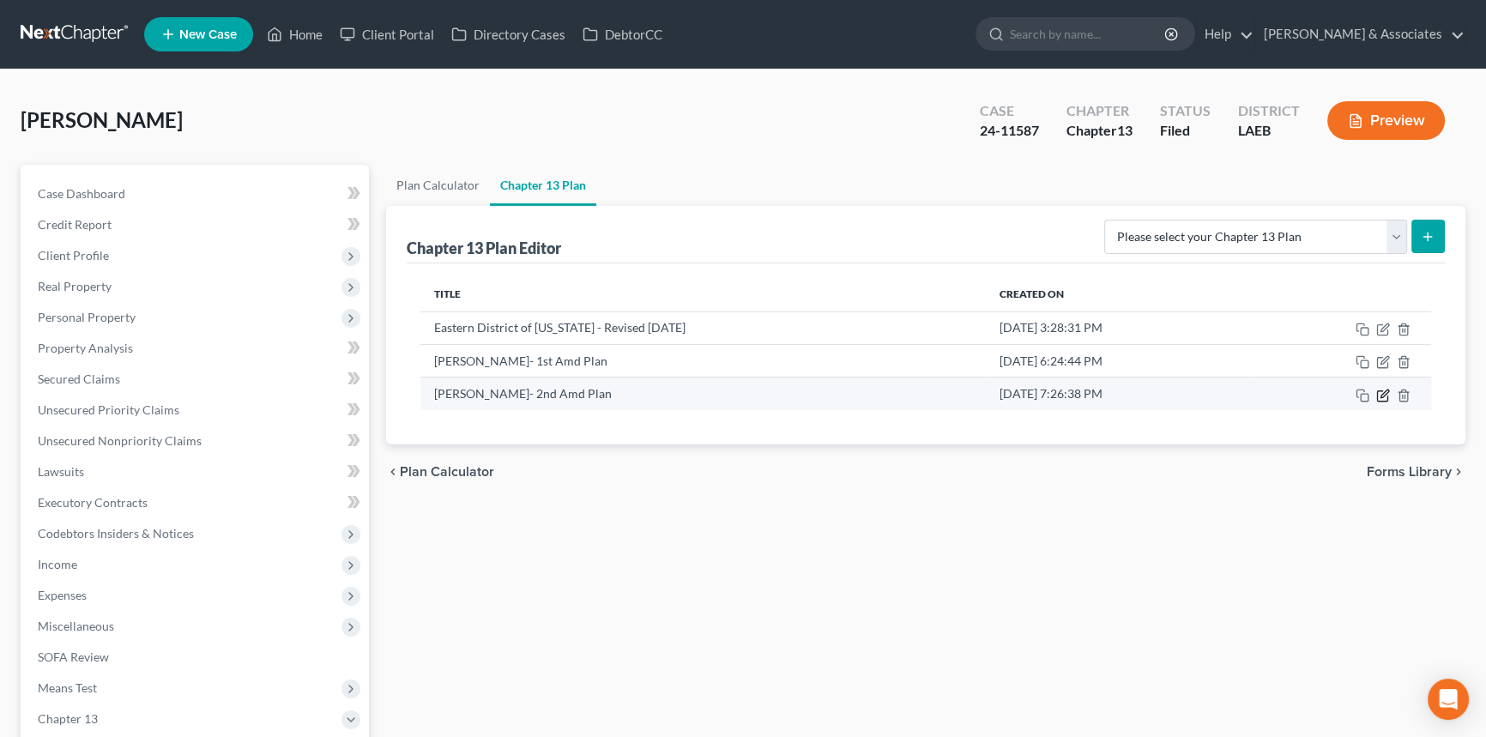
click at [1381, 394] on icon "button" at bounding box center [1384, 393] width 8 height 8
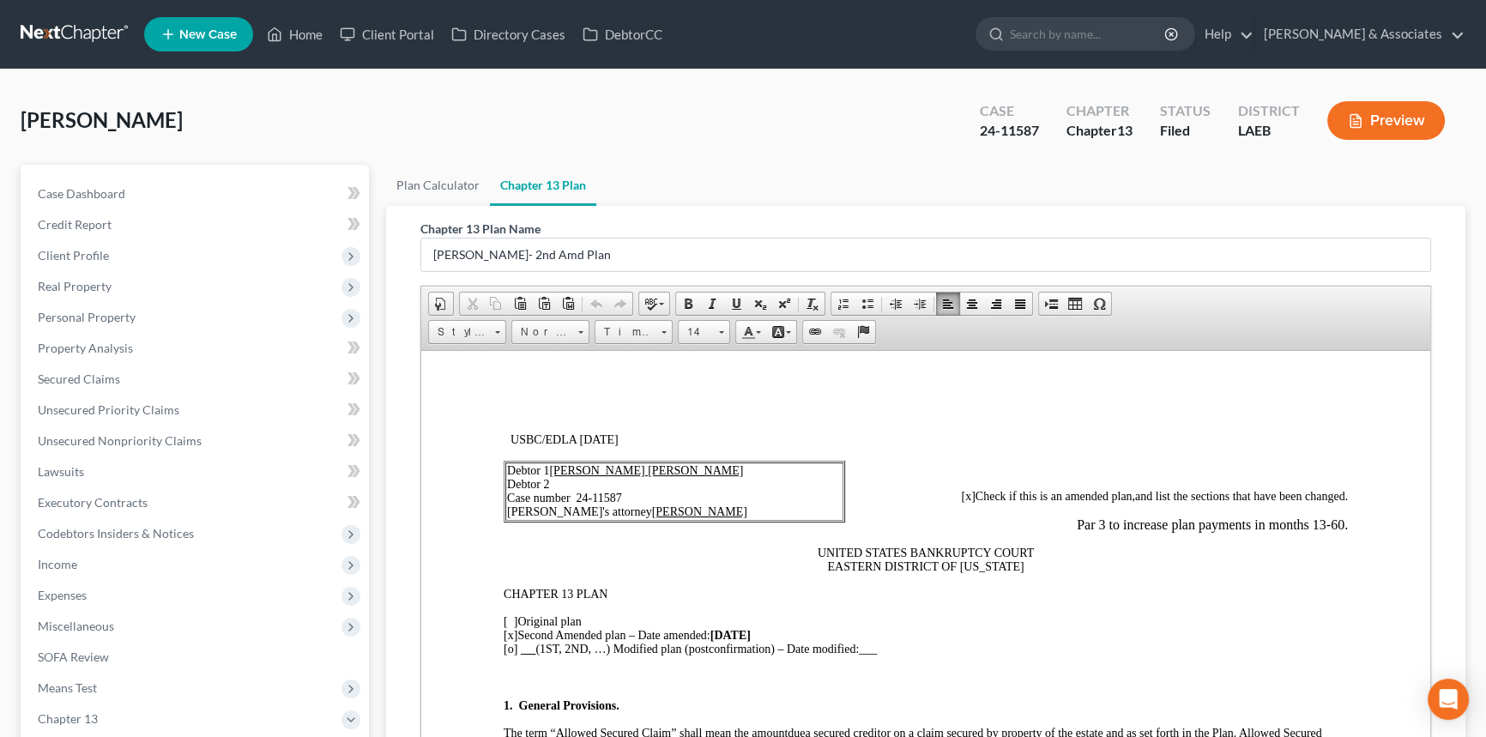
drag, startPoint x: 505, startPoint y: 435, endPoint x: 673, endPoint y: 441, distance: 168.2
click at [673, 441] on p "USBC/EDLA 12/01/2017" at bounding box center [928, 439] width 837 height 14
click at [112, 261] on span "Client Profile" at bounding box center [196, 255] width 345 height 31
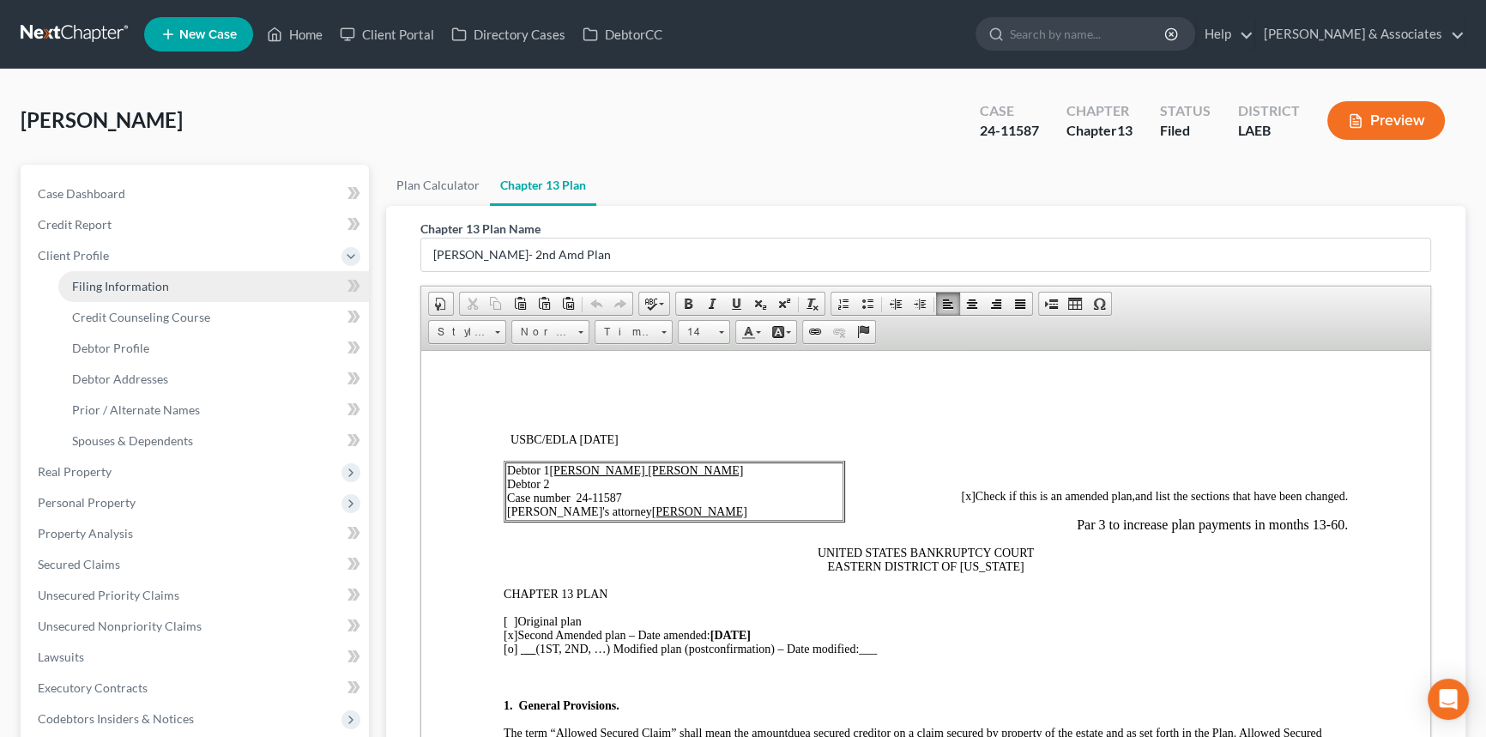
click at [116, 292] on span "Filing Information" at bounding box center [120, 286] width 97 height 15
select select "1"
select select "0"
select select "3"
select select "19"
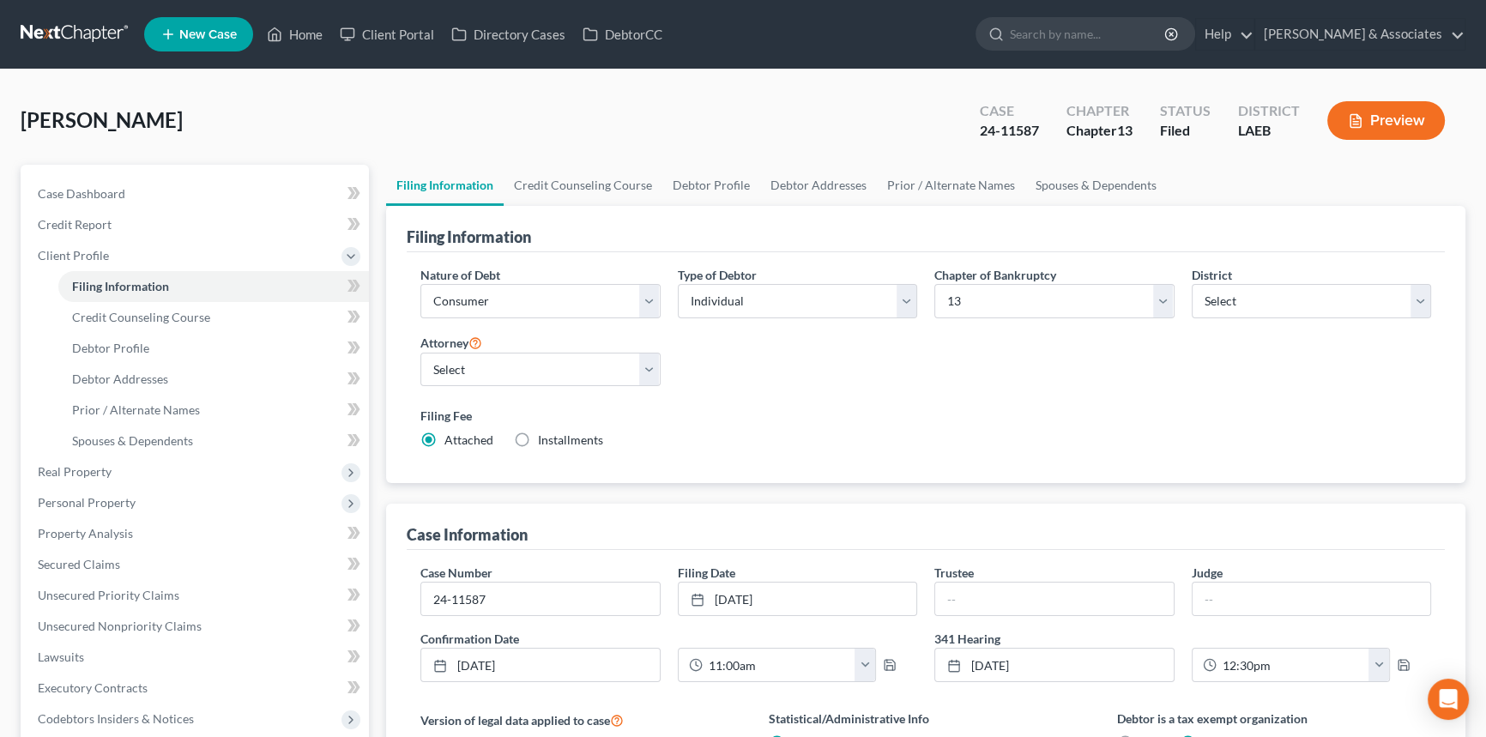
click at [848, 527] on div "Case Information" at bounding box center [926, 527] width 1038 height 46
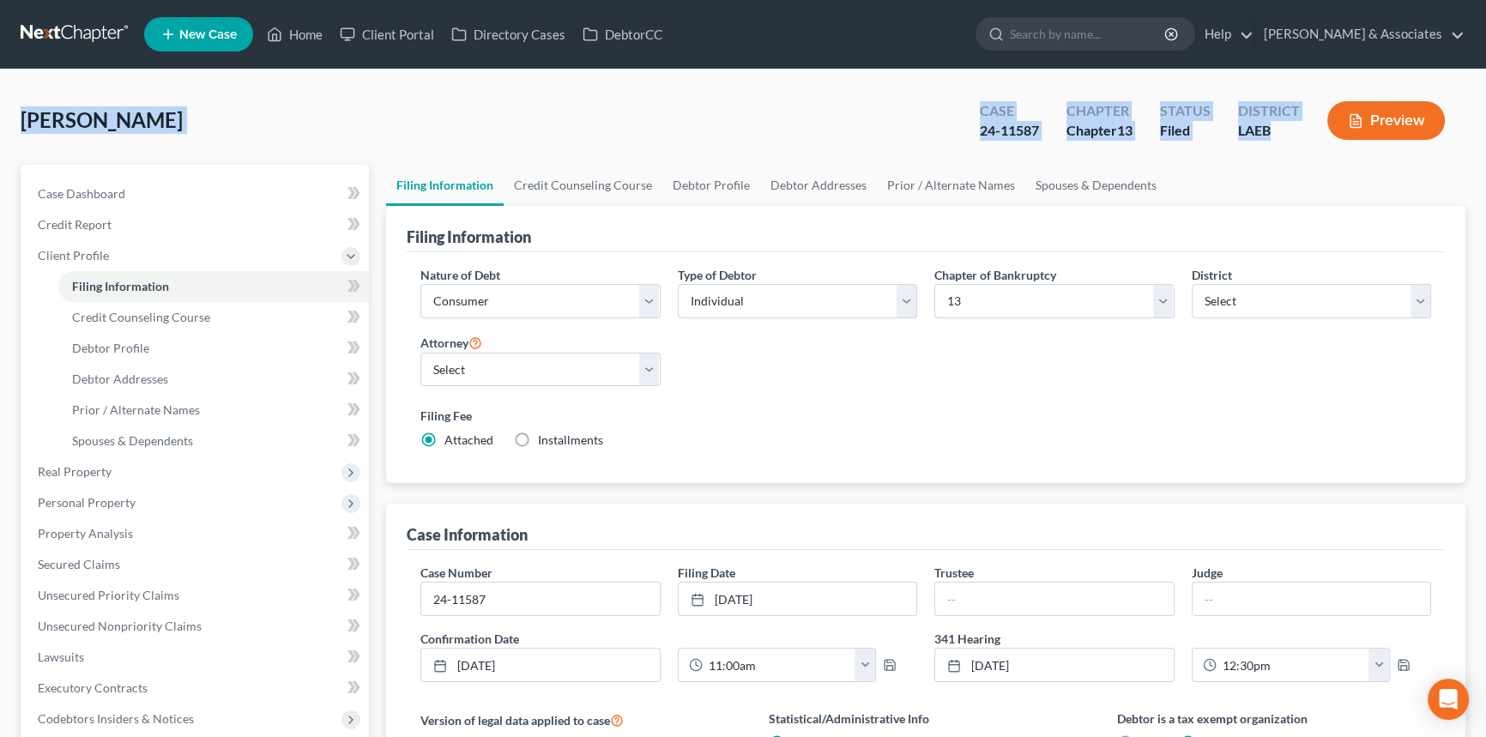
drag, startPoint x: 1233, startPoint y: 130, endPoint x: 10, endPoint y: 118, distance: 1222.4
click at [10, 118] on div "Boydell Brauner, Cheryl Upgraded Case 24-11587 Chapter Chapter 13 Status Filed …" at bounding box center [743, 584] width 1486 height 1030
drag, startPoint x: 598, startPoint y: 148, endPoint x: 1304, endPoint y: 130, distance: 706.2
click at [1304, 130] on div "Boydell Brauner, Cheryl Upgraded Case 24-11587 Chapter Chapter 13 Status Filed …" at bounding box center [743, 584] width 1486 height 1030
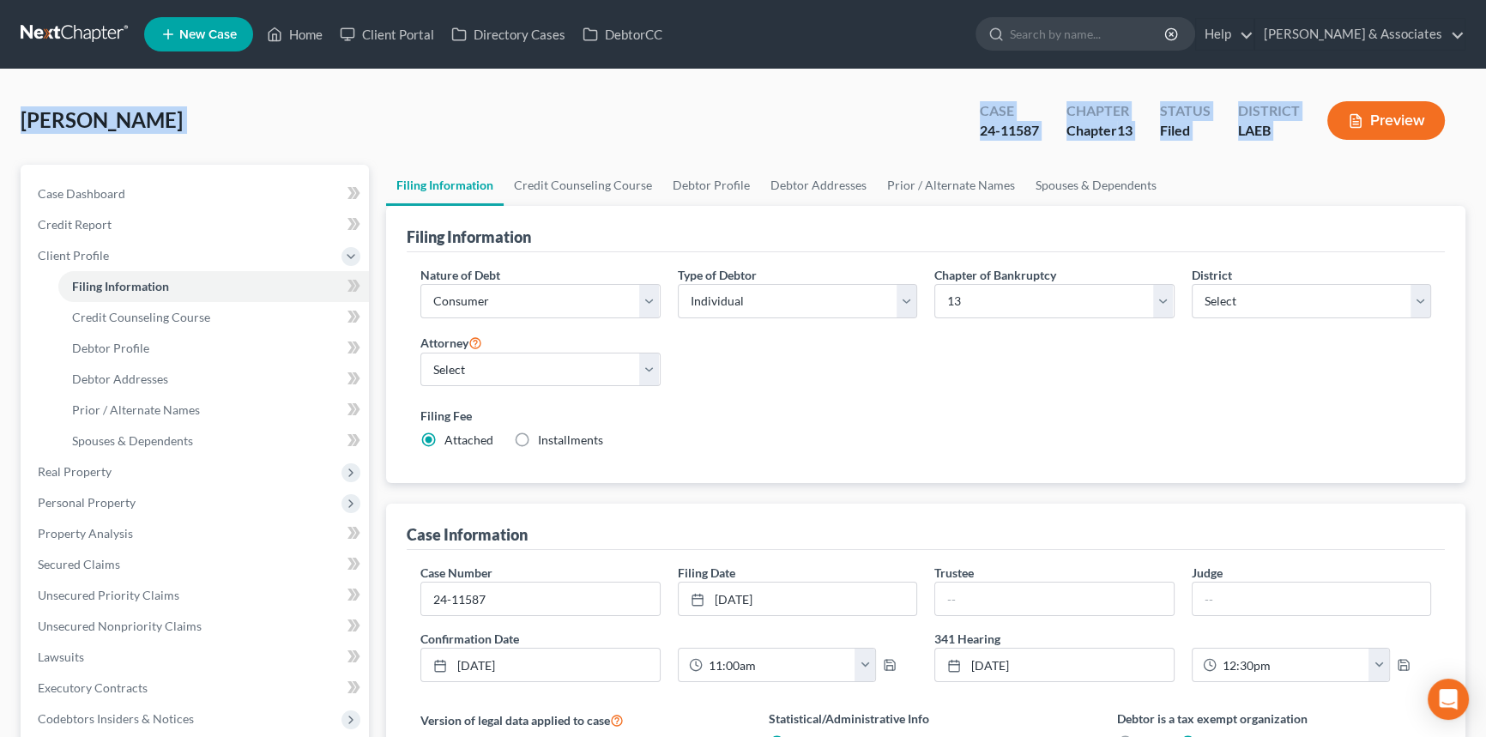
click at [183, 133] on div "Boydell Brauner, Cheryl Upgraded" at bounding box center [102, 119] width 162 height 27
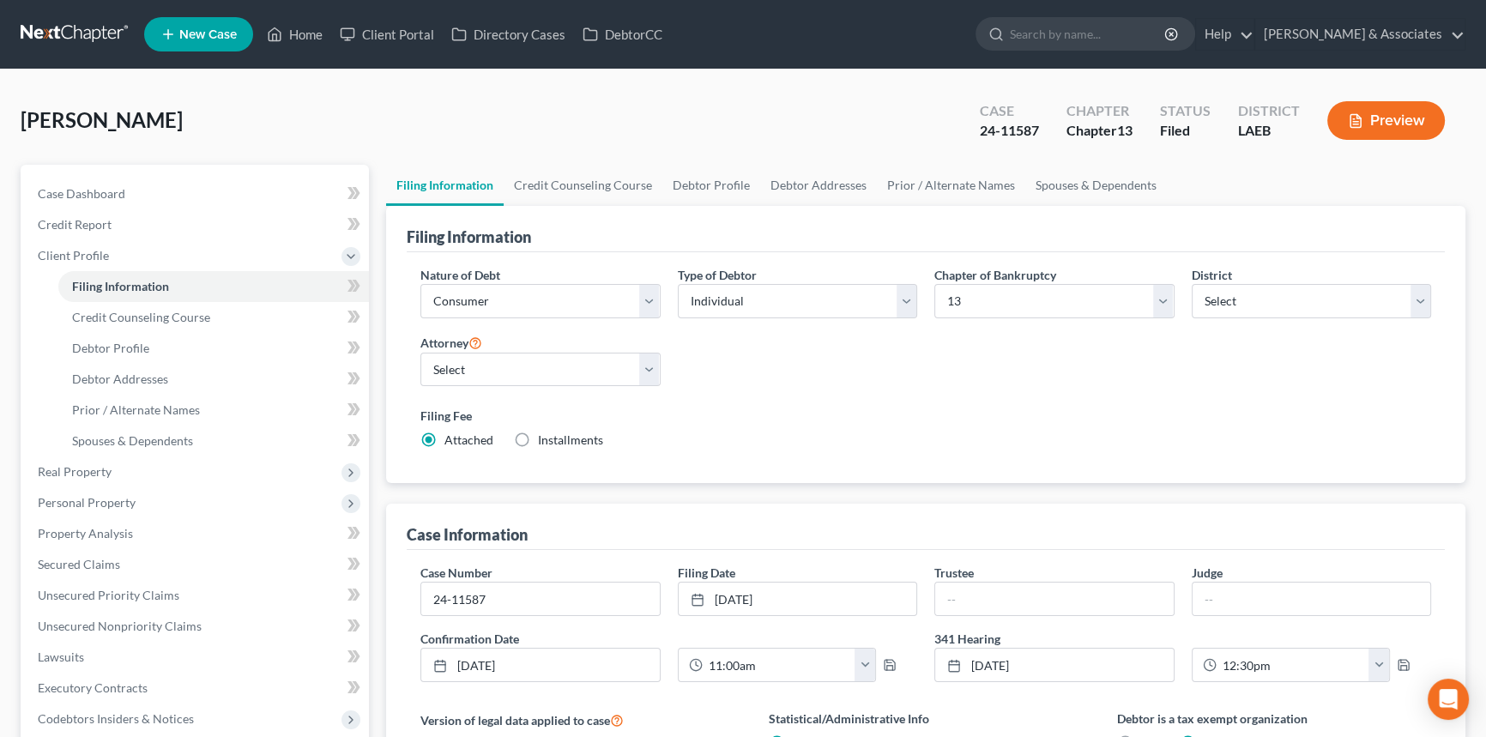
click at [61, 123] on span "Boydell Brauner, Cheryl" at bounding box center [102, 119] width 162 height 25
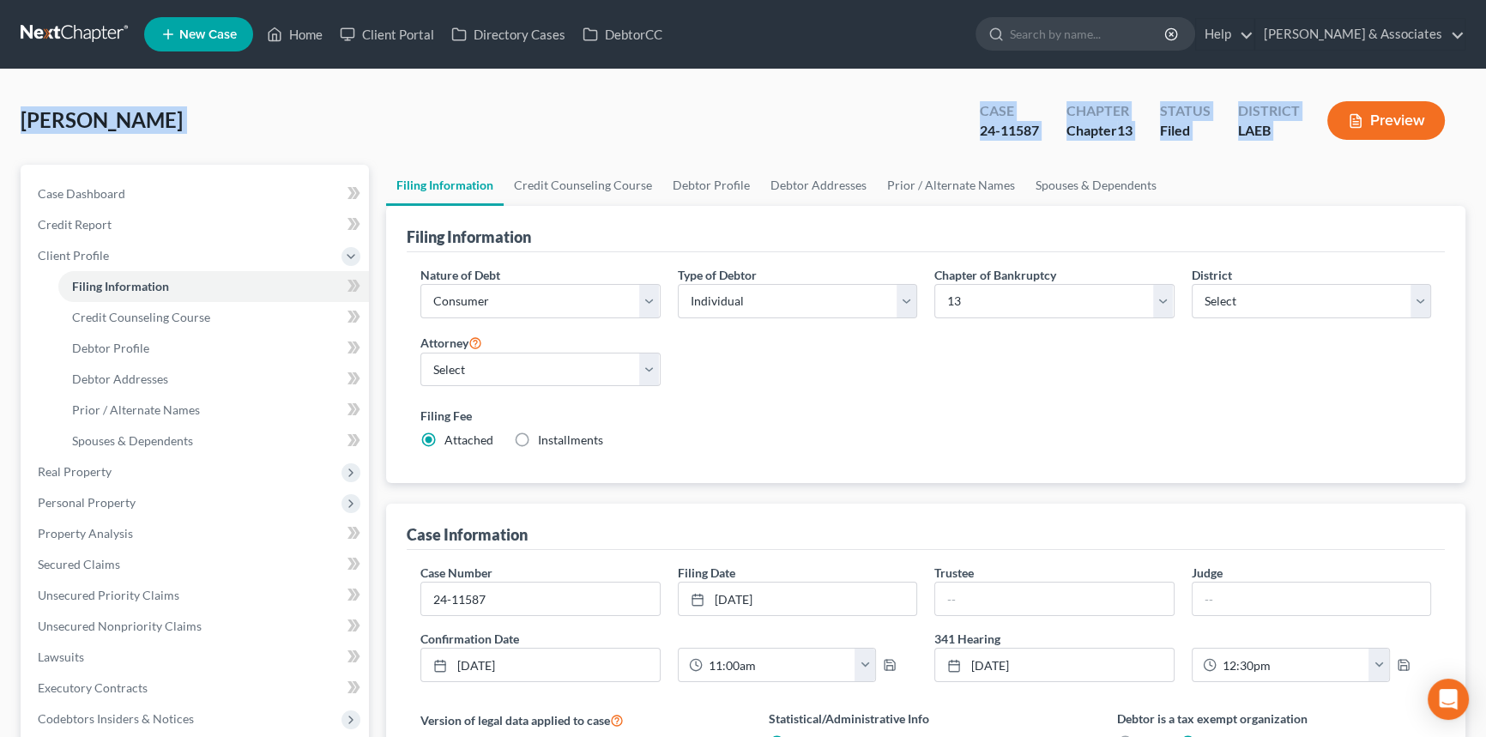
drag, startPoint x: 16, startPoint y: 125, endPoint x: 1347, endPoint y: 146, distance: 1330.6
click at [1347, 146] on div "Boydell Brauner, Cheryl Upgraded Case 24-11587 Chapter Chapter 13 Status Filed …" at bounding box center [743, 584] width 1486 height 1030
click at [1264, 151] on div "Boydell Brauner, Cheryl Upgraded Case 24-11587 Chapter Chapter 13 Status Filed …" at bounding box center [743, 127] width 1444 height 75
click at [1304, 142] on div "District LAEB" at bounding box center [1268, 122] width 89 height 51
drag, startPoint x: 1323, startPoint y: 146, endPoint x: 21, endPoint y: 103, distance: 1302.0
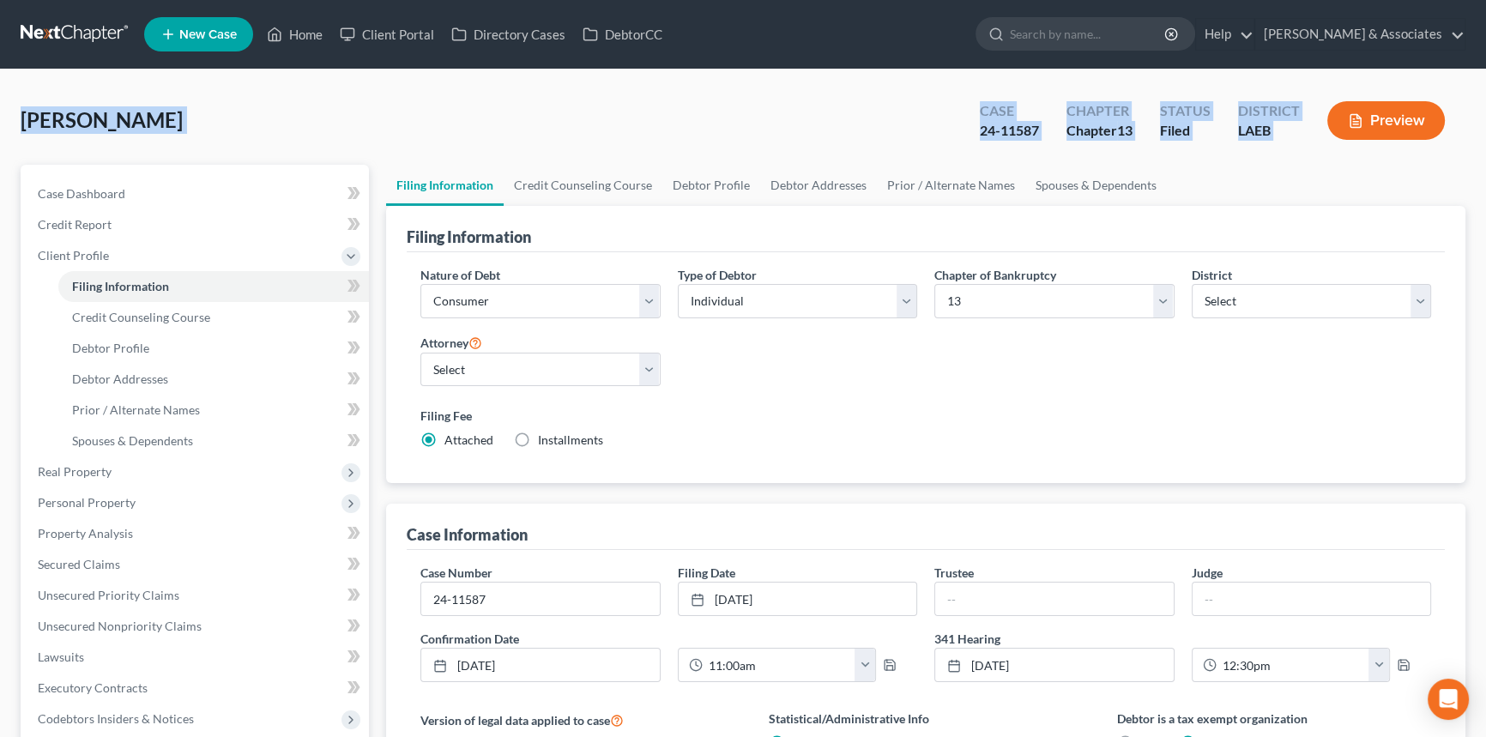
click at [21, 103] on div "Boydell Brauner, Cheryl Upgraded Case 24-11587 Chapter Chapter 13 Status Filed …" at bounding box center [743, 127] width 1444 height 75
click at [190, 182] on link "Case Dashboard" at bounding box center [196, 193] width 345 height 31
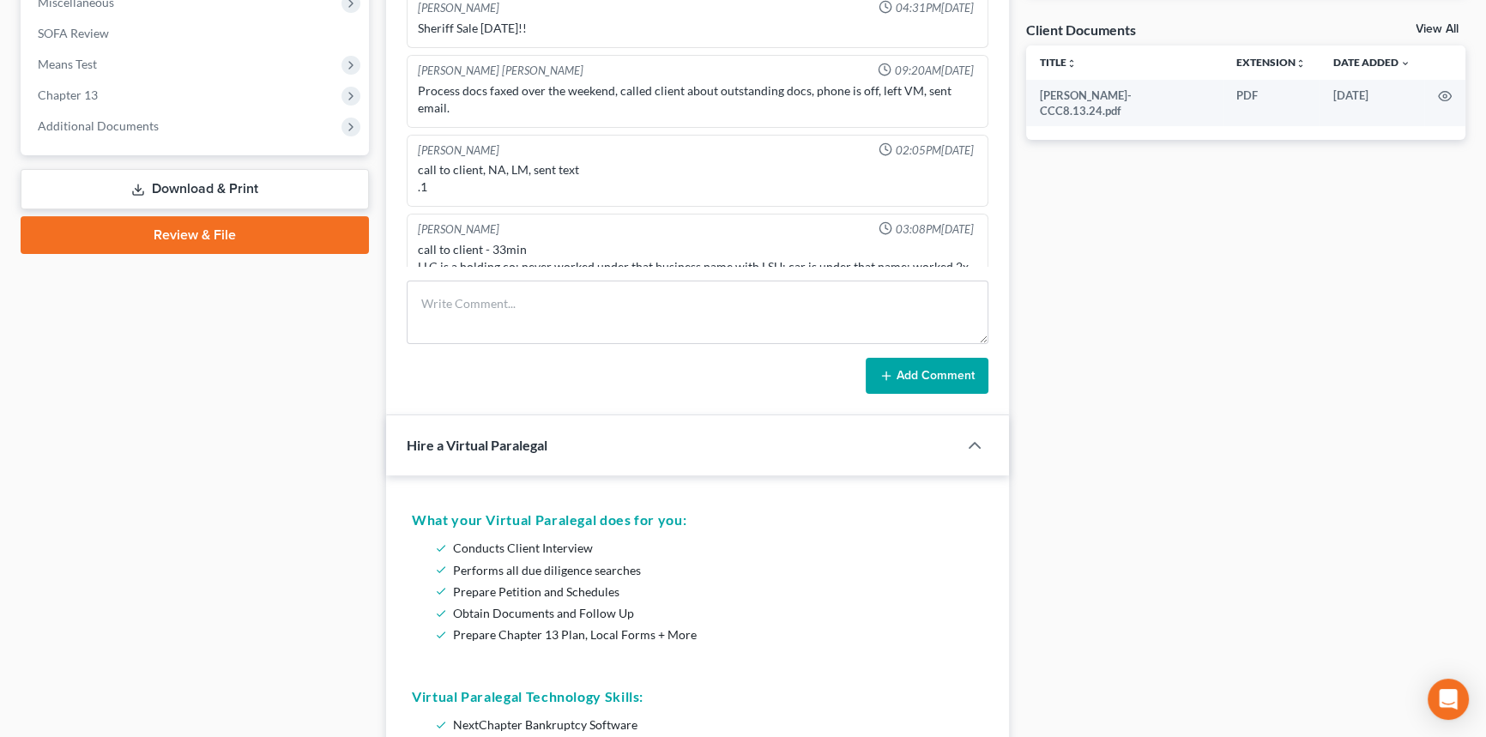
scroll to position [6795, 0]
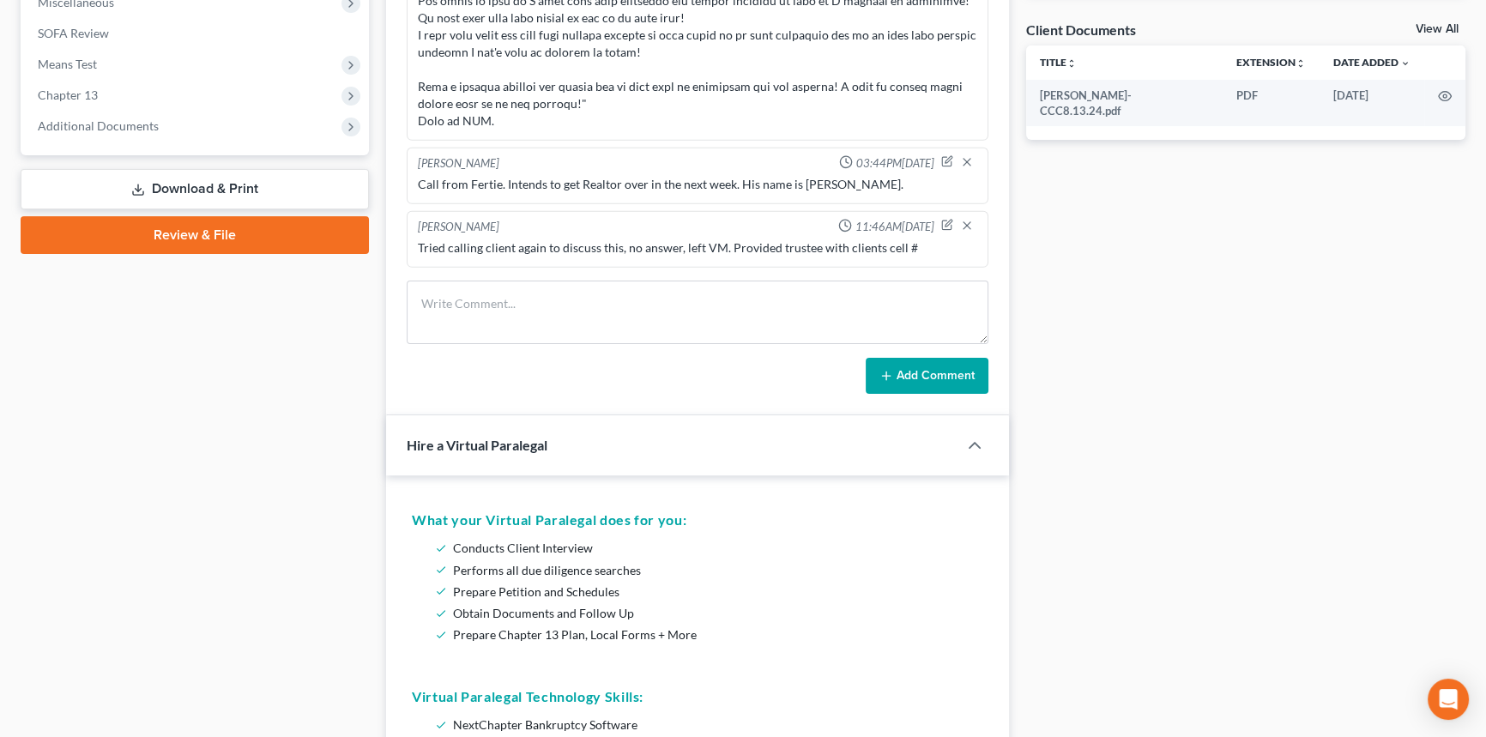
click at [576, 358] on div "Add Comment" at bounding box center [698, 376] width 582 height 36
click at [593, 316] on textarea at bounding box center [698, 311] width 582 height 63
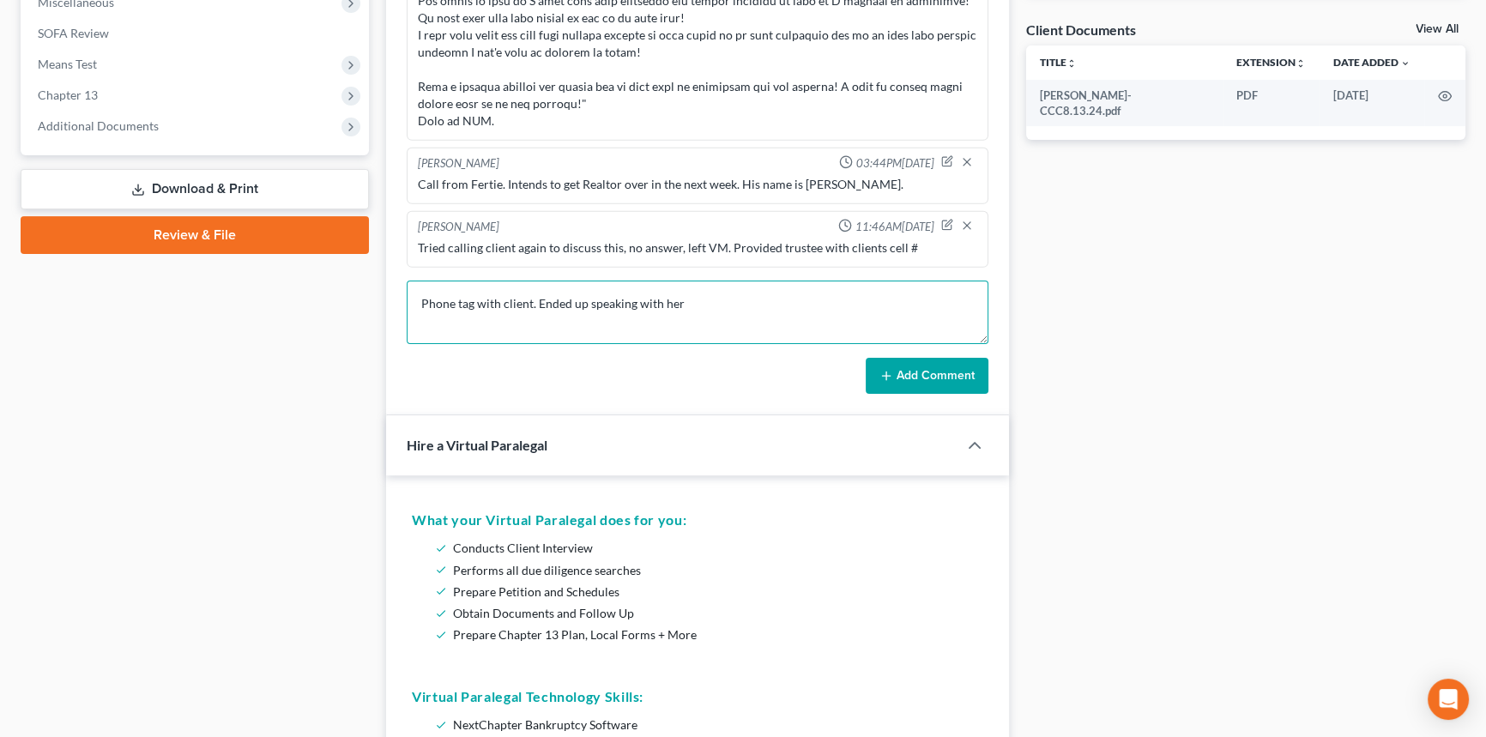
click at [719, 322] on textarea "Phone tag with client. Ended up speaking with her" at bounding box center [698, 311] width 582 height 63
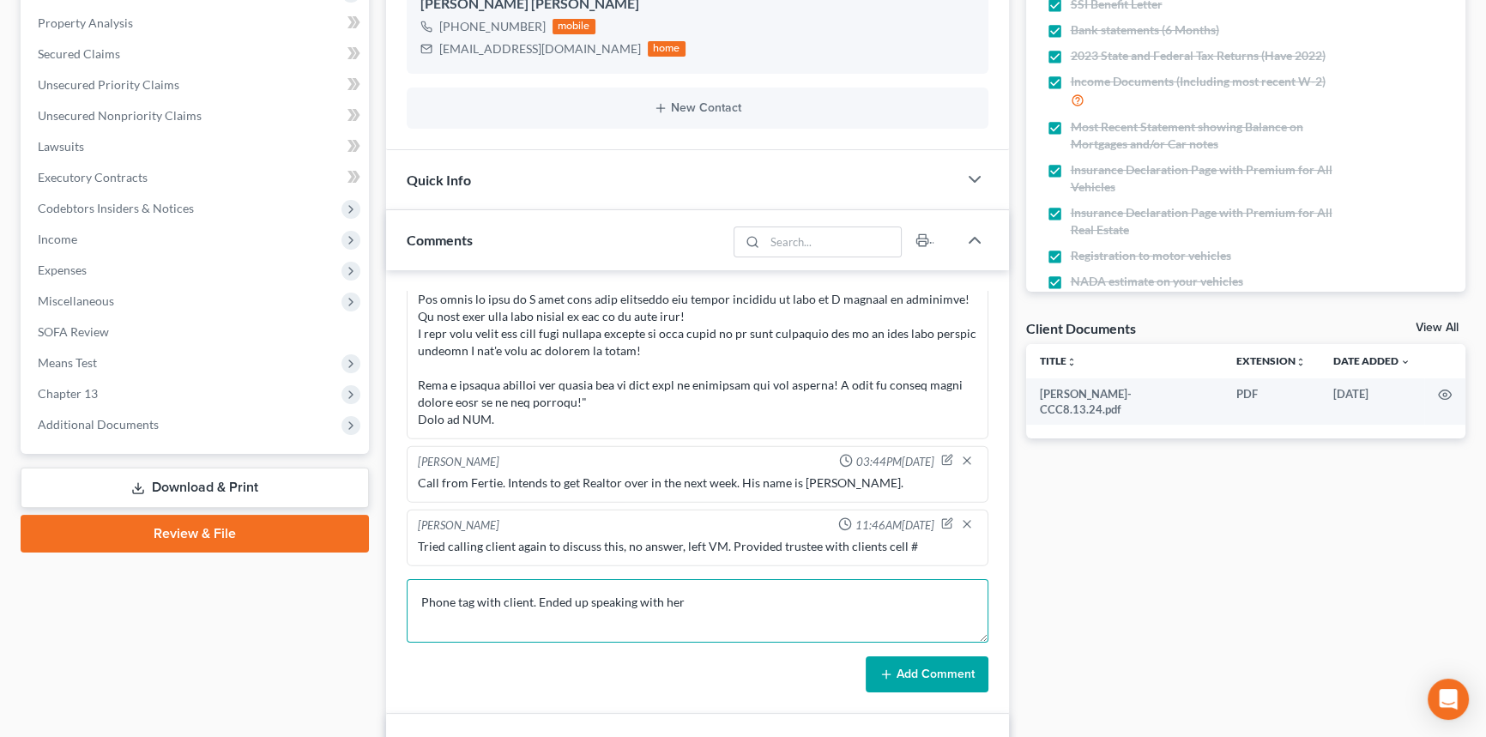
scroll to position [467, 0]
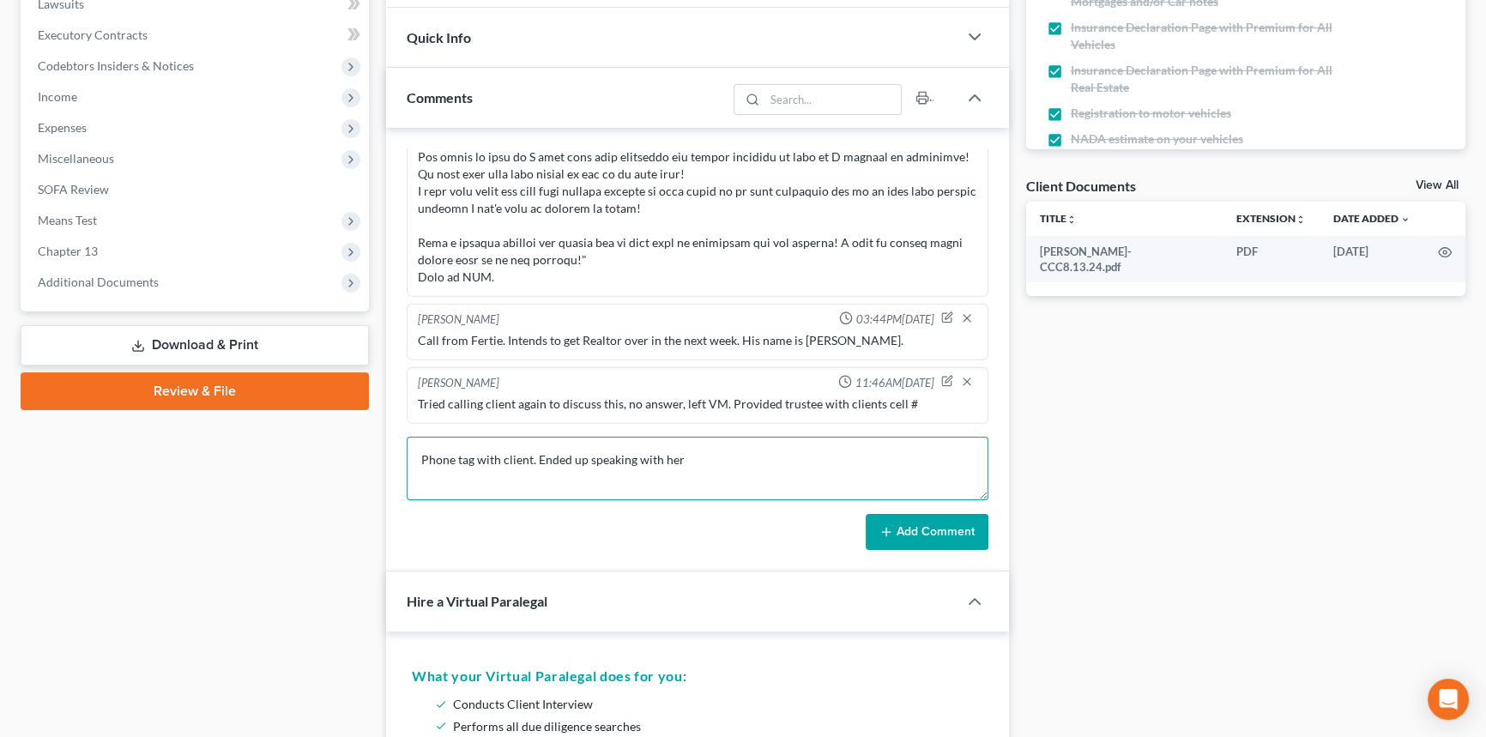
click at [758, 462] on textarea "Phone tag with client. Ended up speaking with her" at bounding box center [698, 468] width 582 height 63
click at [788, 465] on textarea "Phone tag with client. Ended up speaking with her. She's adamant" at bounding box center [698, 468] width 582 height 63
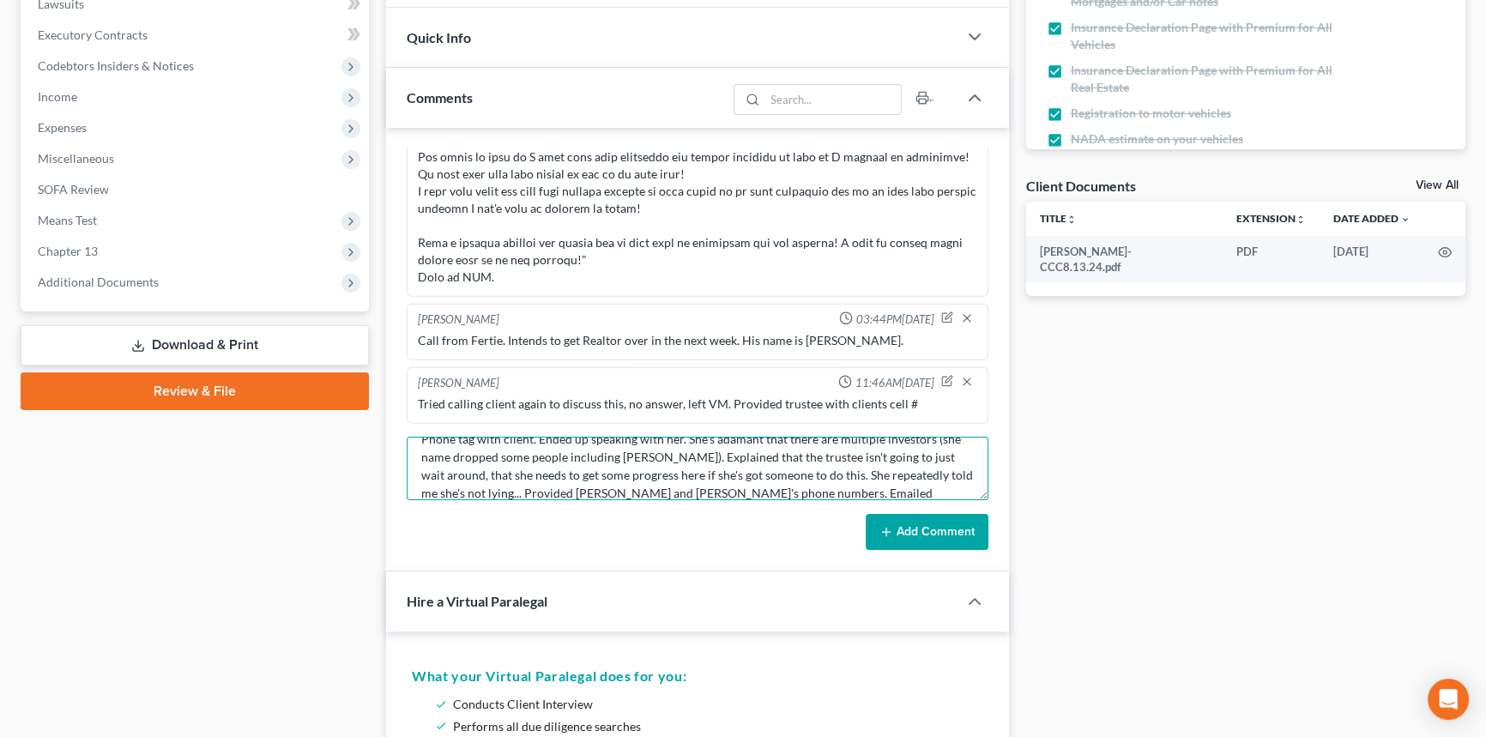
scroll to position [57, 0]
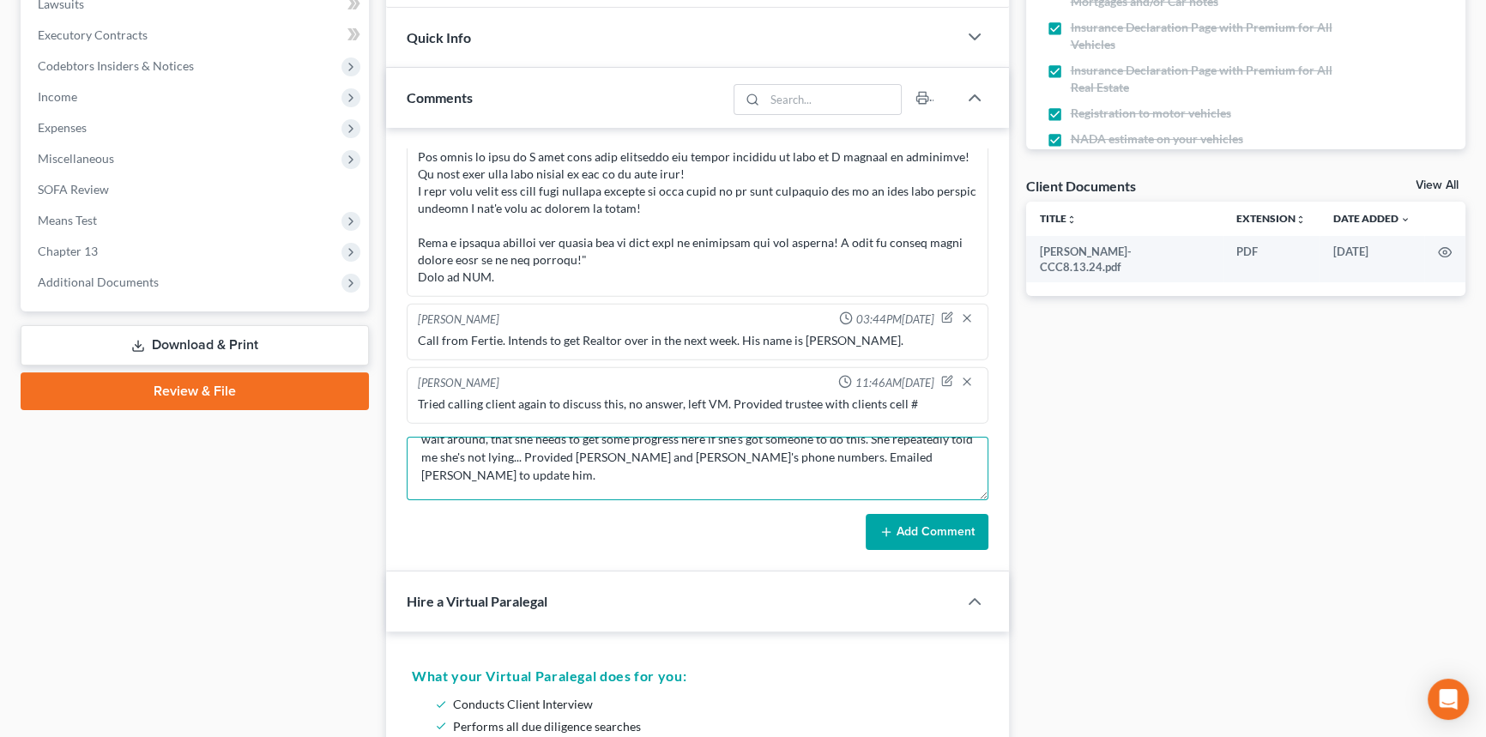
type textarea "Phone tag with client. Ended up speaking with her. She's adamant that there are…"
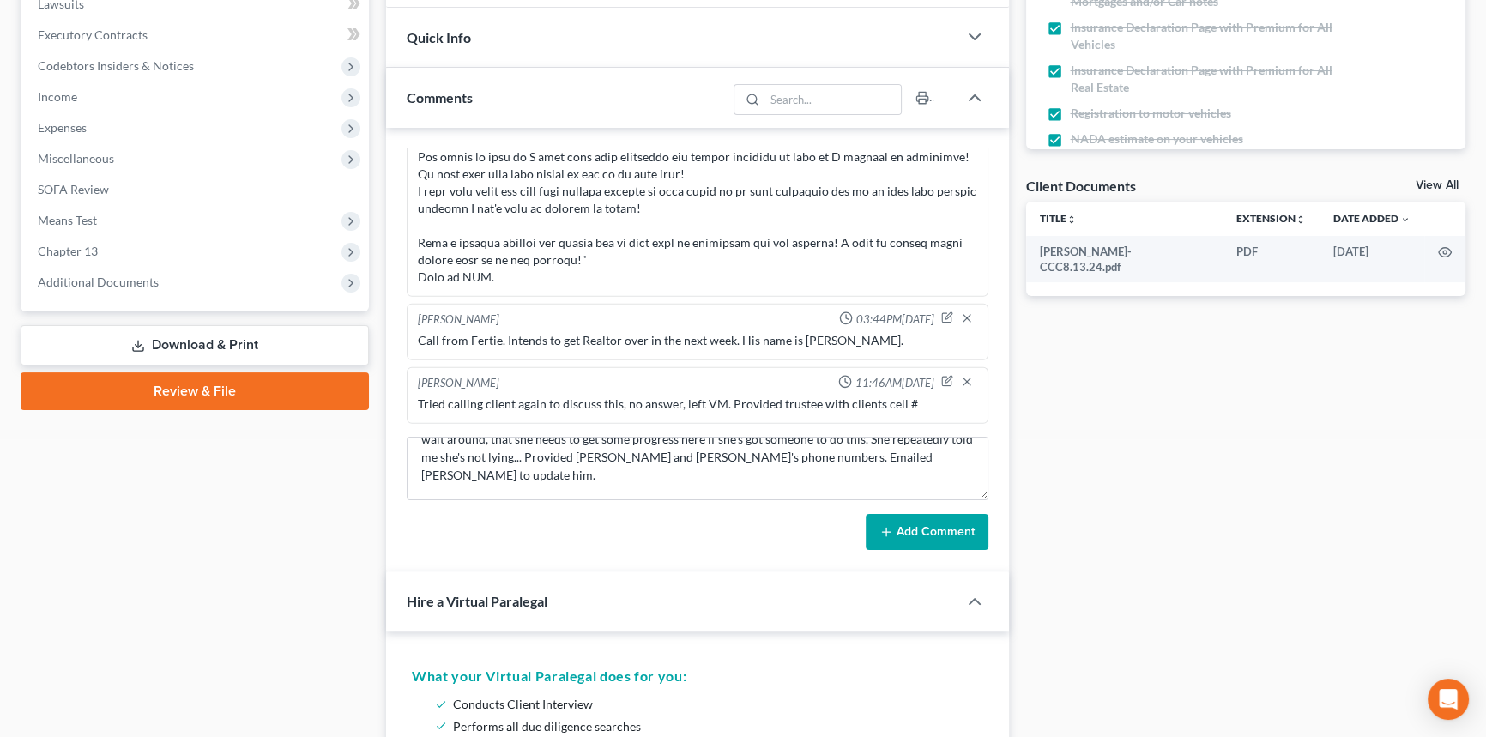
click at [930, 525] on button "Add Comment" at bounding box center [926, 532] width 123 height 36
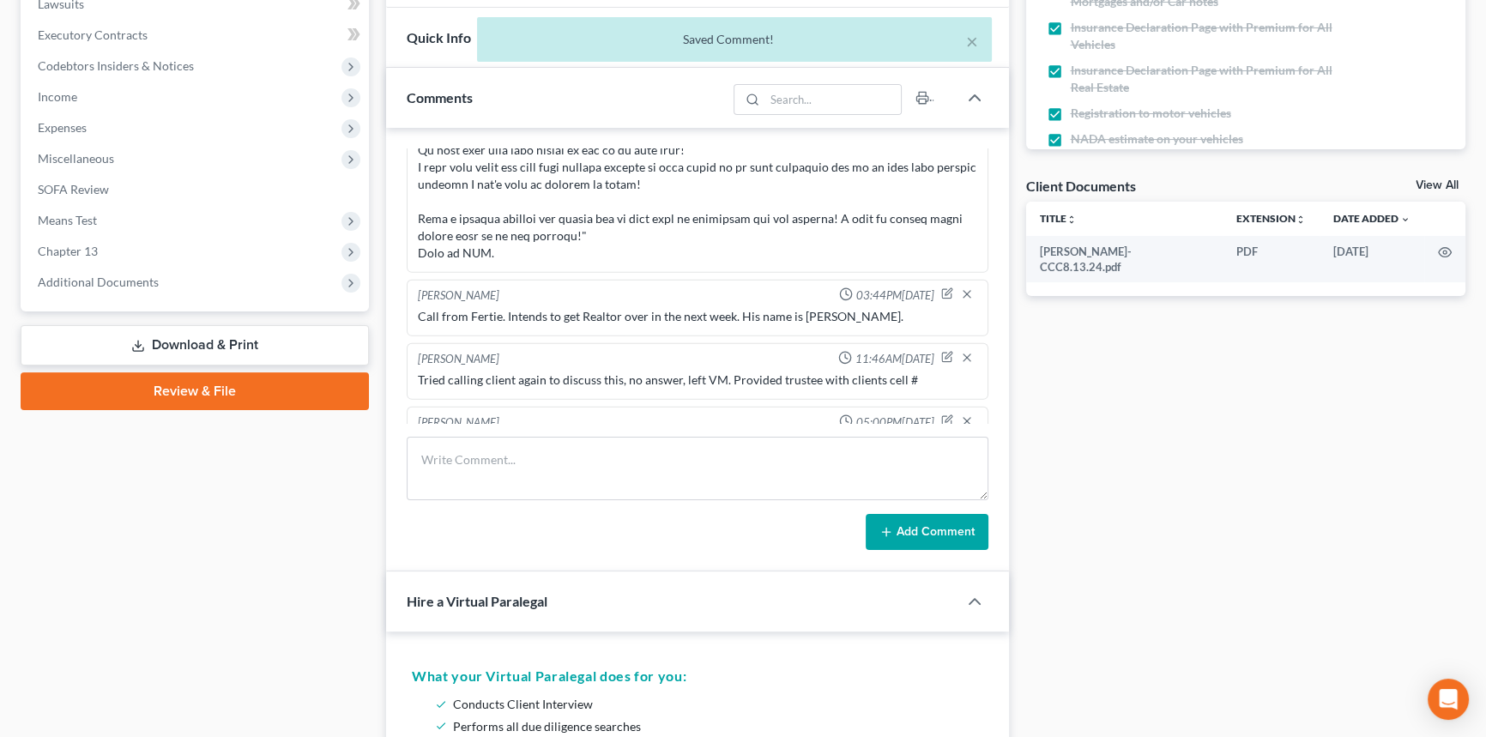
scroll to position [6945, 0]
